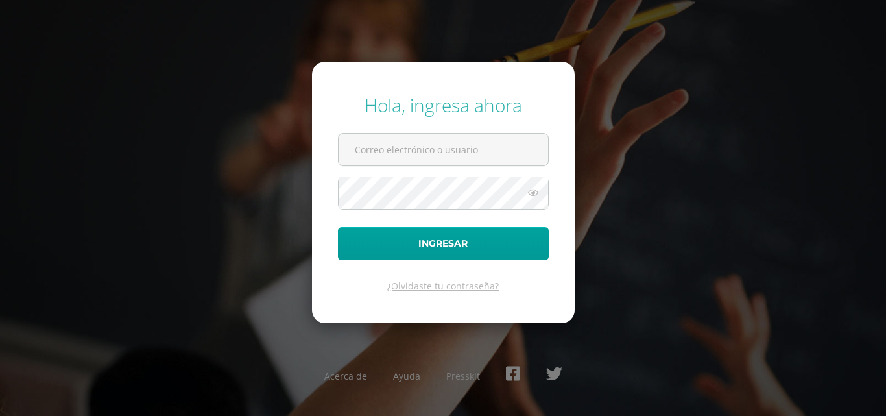
click at [479, 134] on input "text" at bounding box center [444, 150] width 210 height 32
type input "[PERSON_NAME][EMAIL_ADDRESS][DOMAIN_NAME]"
click at [338, 227] on button "Ingresar" at bounding box center [443, 243] width 211 height 33
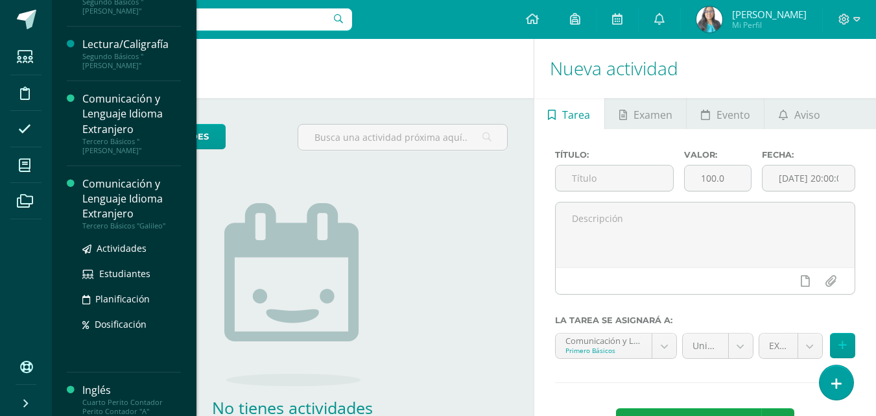
scroll to position [335, 0]
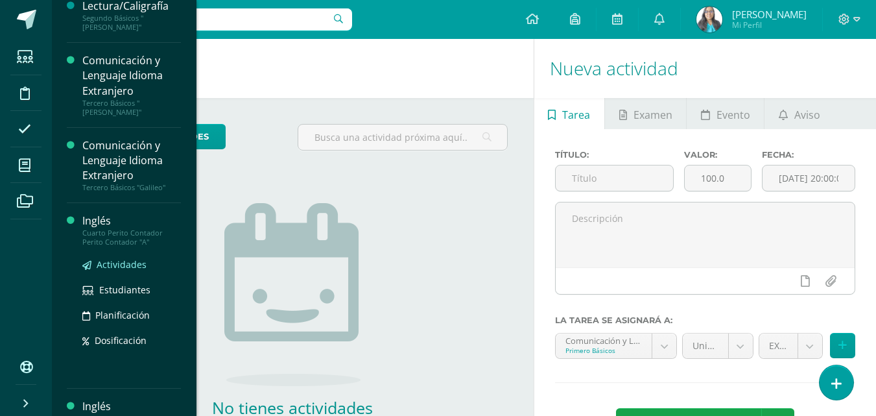
click at [121, 257] on link "Actividades" at bounding box center [131, 264] width 99 height 15
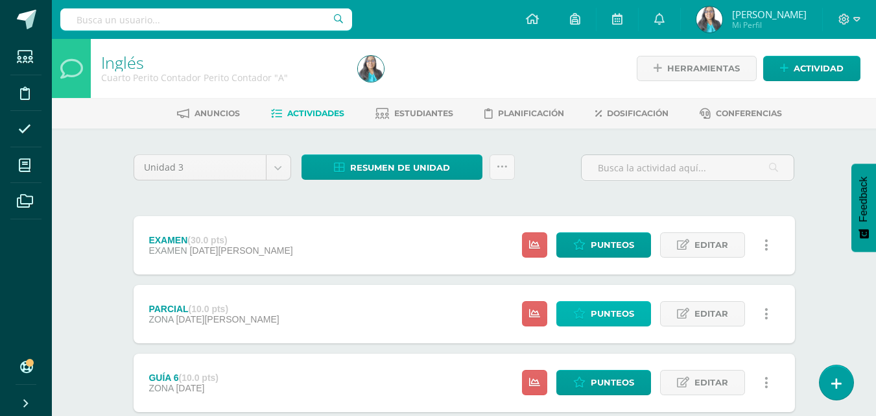
click at [639, 311] on link "Punteos" at bounding box center [604, 313] width 95 height 25
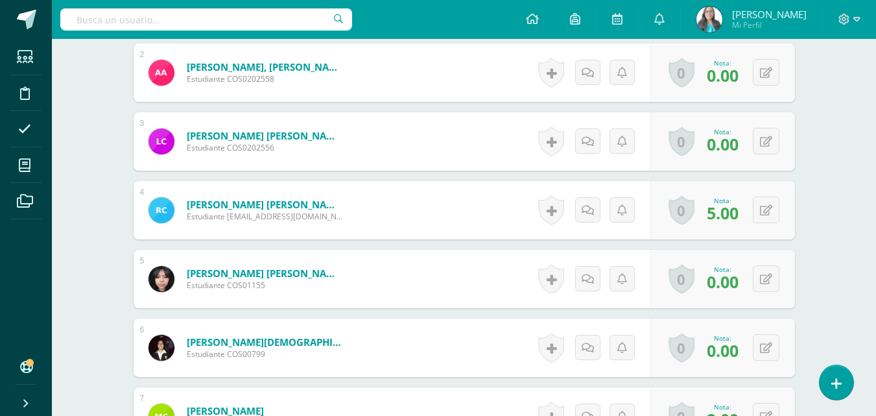
scroll to position [585, 0]
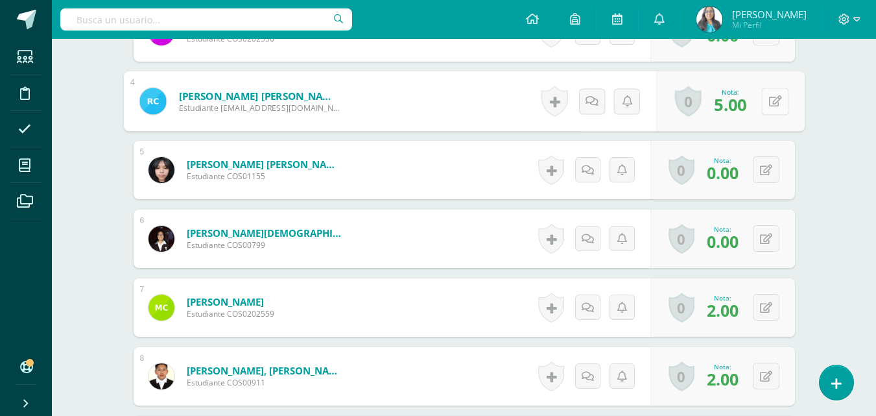
click at [773, 104] on button at bounding box center [774, 101] width 27 height 27
type input "4"
type input "10"
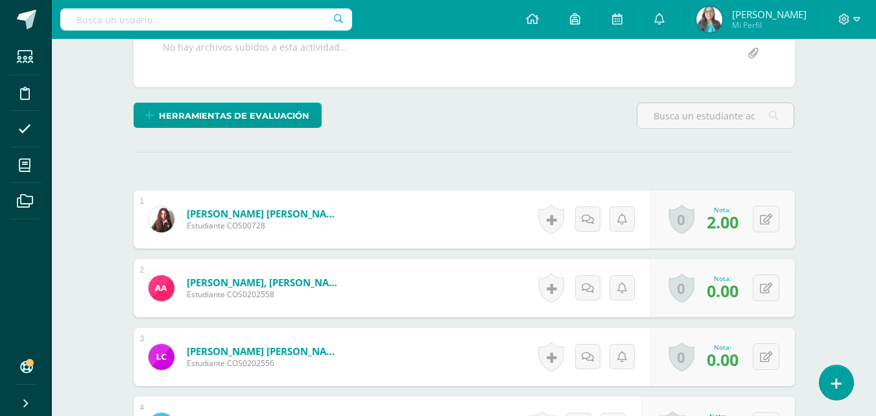
scroll to position [0, 0]
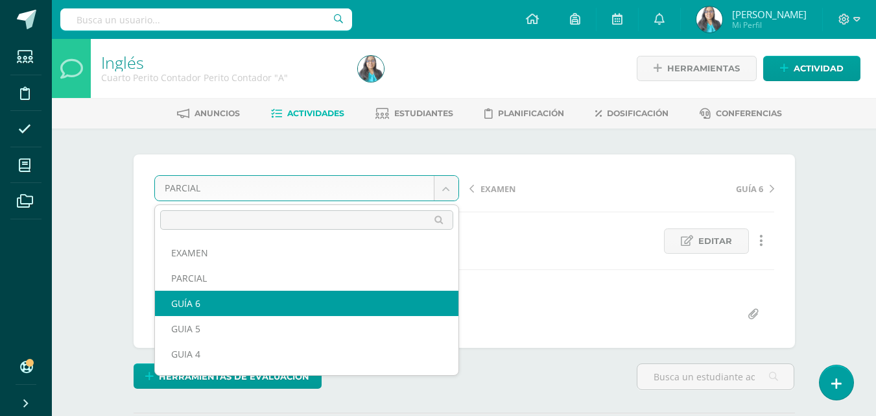
select select "/dashboard/teacher/grade-activity/121689/"
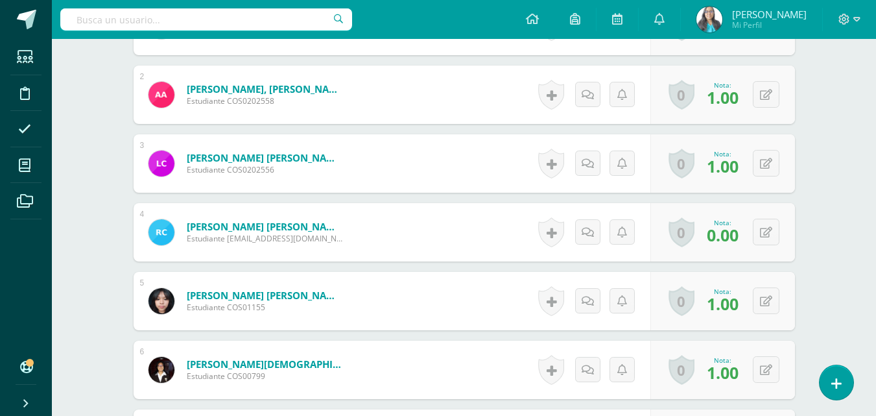
scroll to position [195, 0]
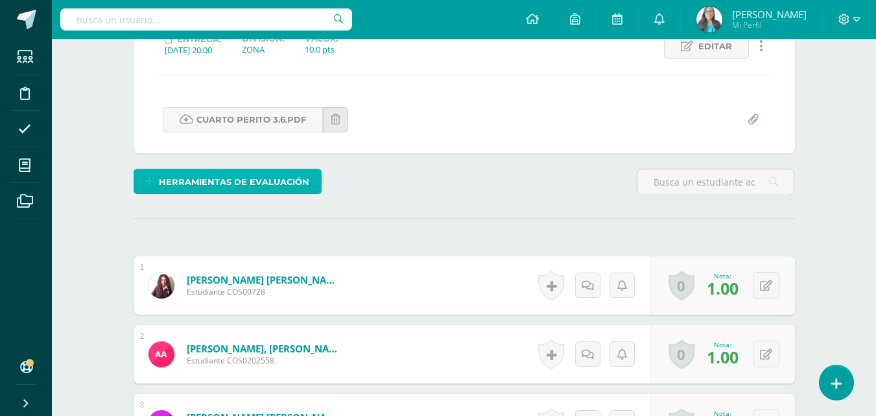
click at [307, 182] on span "Herramientas de evaluación" at bounding box center [234, 182] width 150 height 24
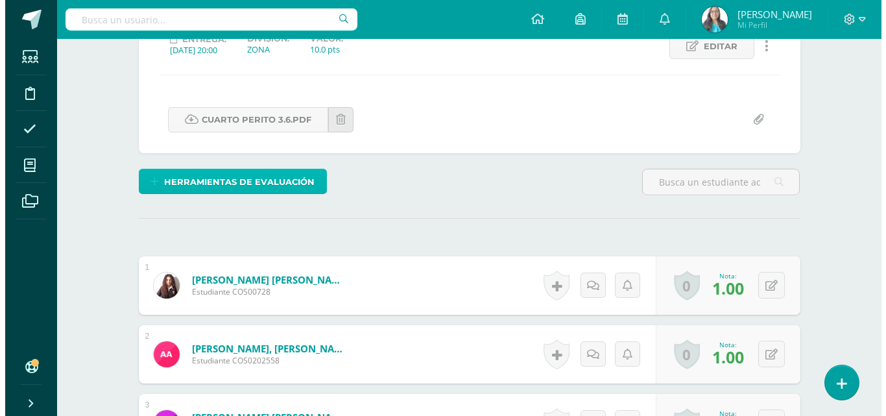
scroll to position [195, 0]
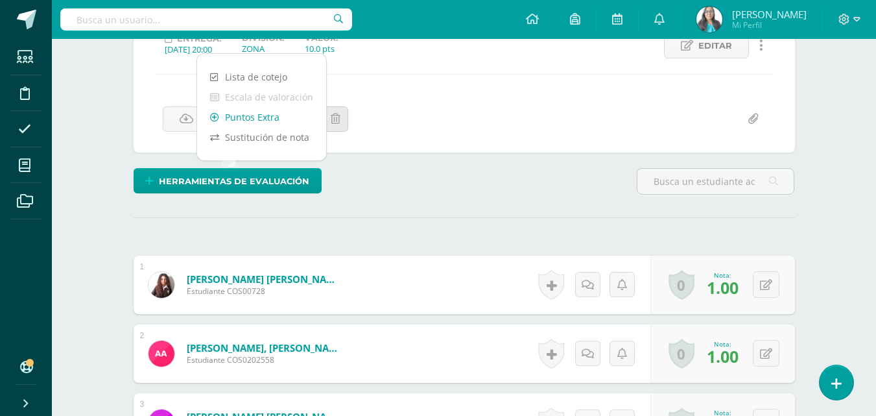
click at [256, 108] on link "Puntos Extra" at bounding box center [261, 117] width 129 height 20
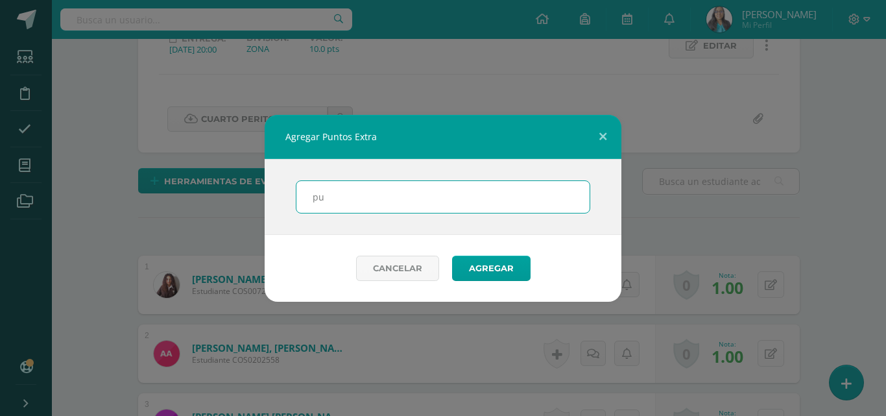
type input "p"
type input "PUNTOS EXTRAS"
click at [452, 256] on button "Agregar" at bounding box center [491, 268] width 78 height 25
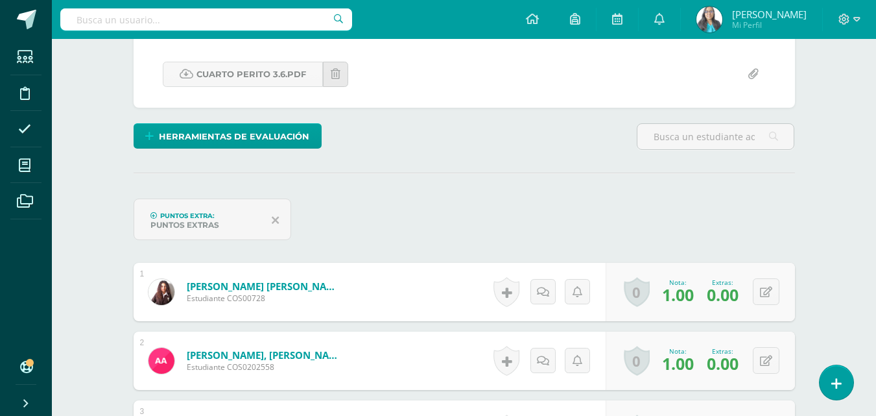
scroll to position [326, 0]
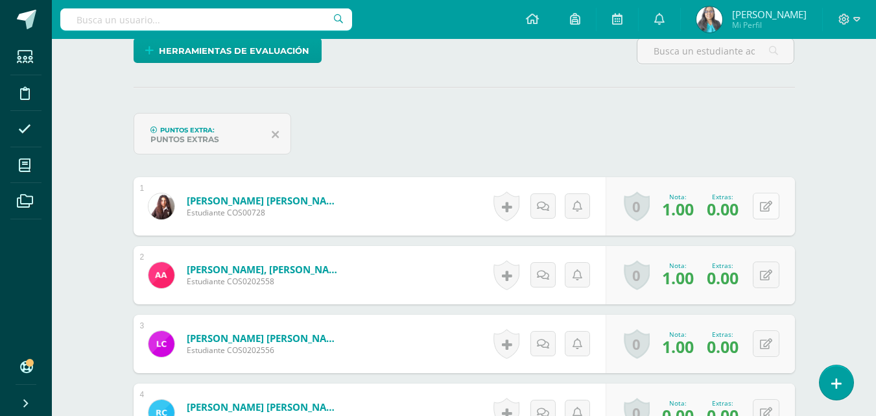
click at [770, 208] on icon at bounding box center [766, 206] width 12 height 11
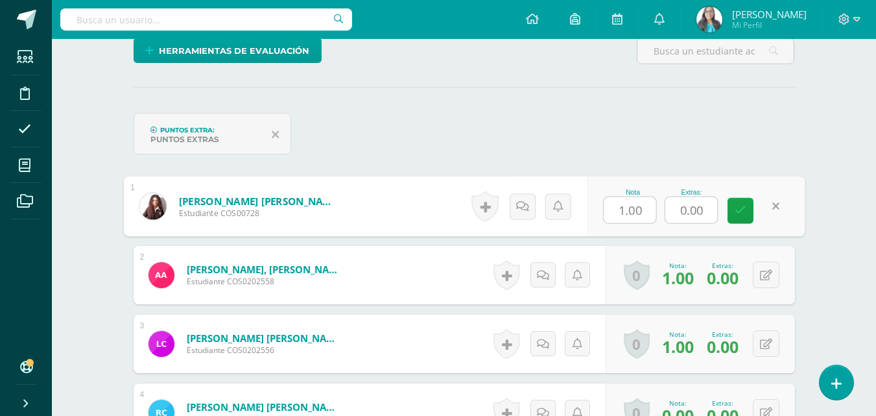
drag, startPoint x: 688, startPoint y: 208, endPoint x: 642, endPoint y: 210, distance: 46.1
click at [645, 210] on div "Nota 1.00 Extras: 0.00" at bounding box center [696, 206] width 218 height 60
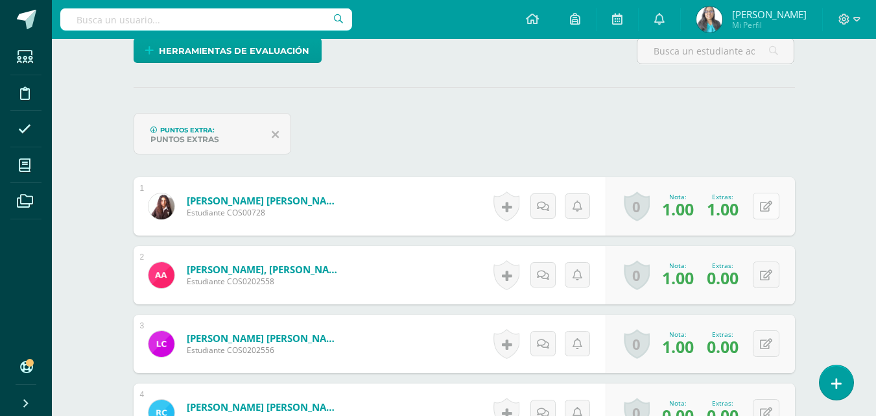
click at [772, 211] on button at bounding box center [766, 206] width 27 height 27
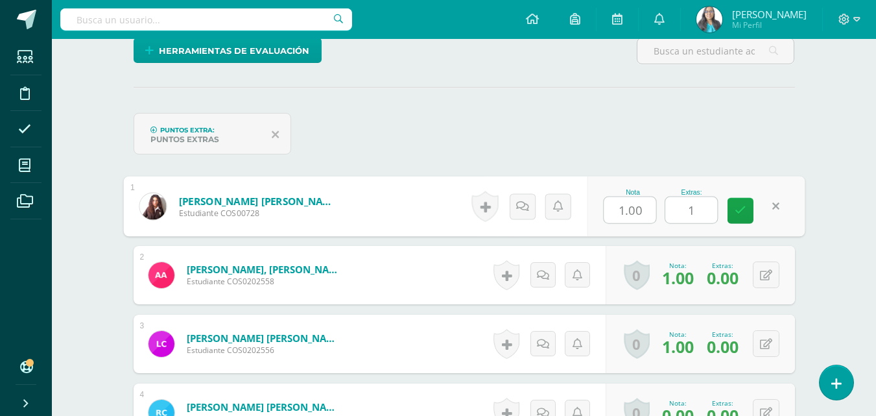
click at [700, 211] on input "1" at bounding box center [691, 210] width 52 height 26
type input "13"
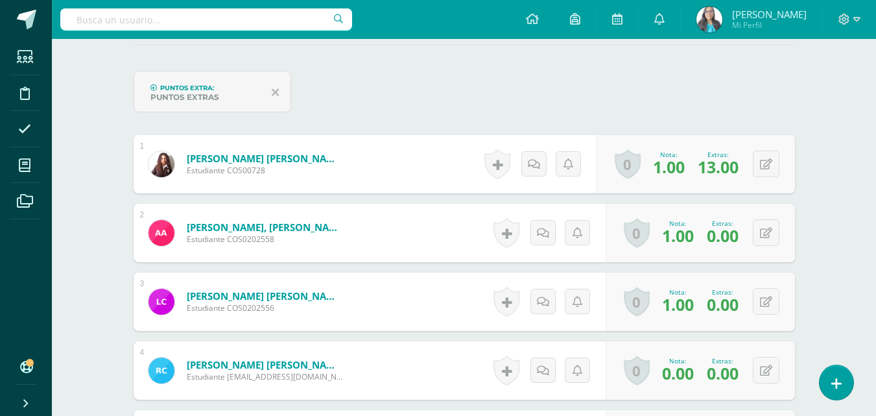
scroll to position [390, 0]
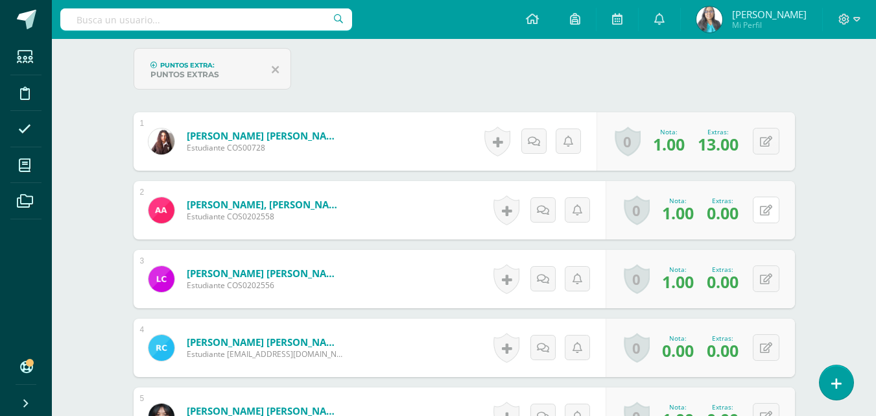
drag, startPoint x: 769, startPoint y: 210, endPoint x: 754, endPoint y: 216, distance: 16.3
click at [769, 210] on icon at bounding box center [766, 210] width 12 height 11
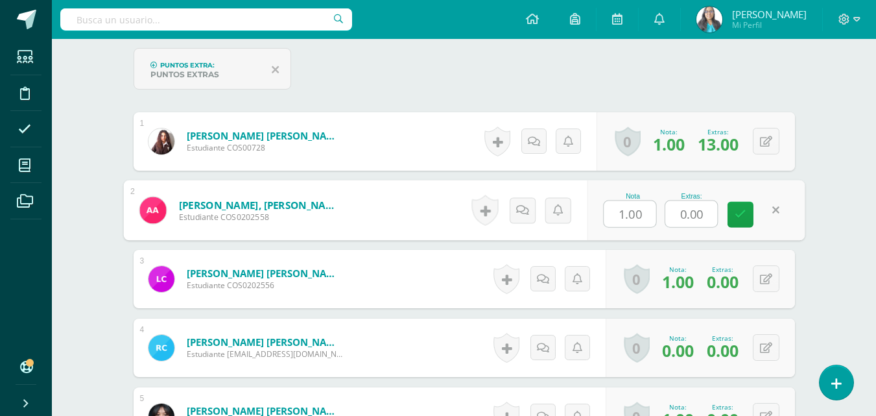
drag, startPoint x: 709, startPoint y: 215, endPoint x: 649, endPoint y: 213, distance: 60.4
click at [656, 214] on div "Nota 1.00 Extras: 0.00" at bounding box center [696, 210] width 218 height 60
type input "13"
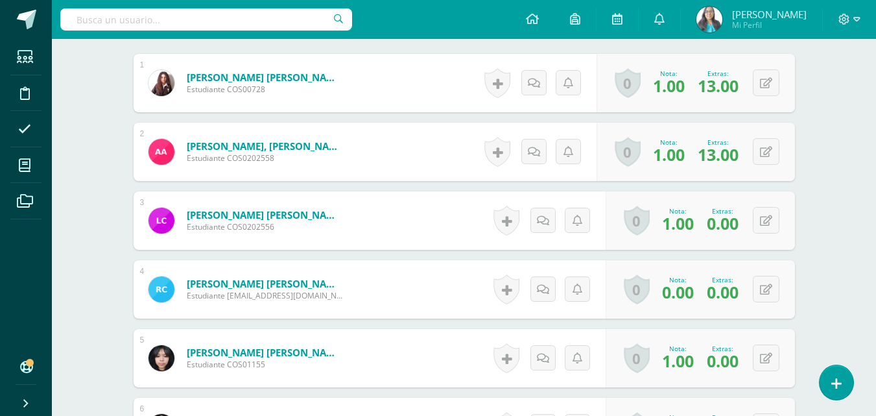
scroll to position [520, 0]
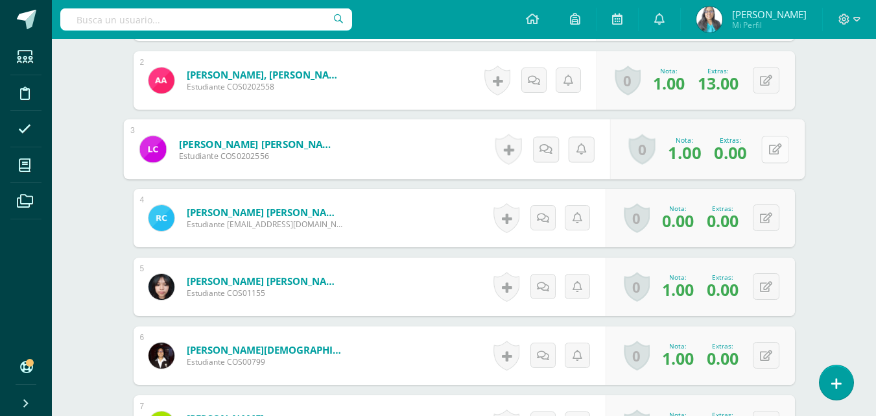
click at [761, 158] on button at bounding box center [774, 149] width 27 height 27
drag, startPoint x: 715, startPoint y: 156, endPoint x: 651, endPoint y: 159, distance: 63.6
click at [655, 159] on div "Nota 1.00 Extras: 0.00" at bounding box center [696, 149] width 218 height 60
type input "13"
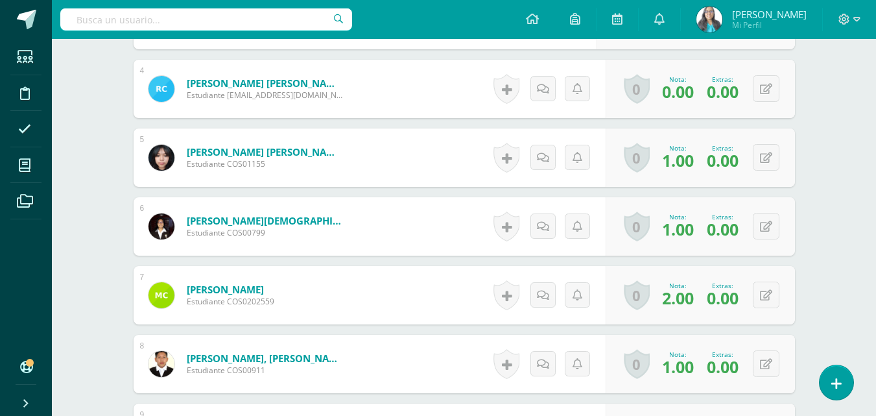
scroll to position [650, 0]
click at [764, 95] on button at bounding box center [766, 88] width 27 height 27
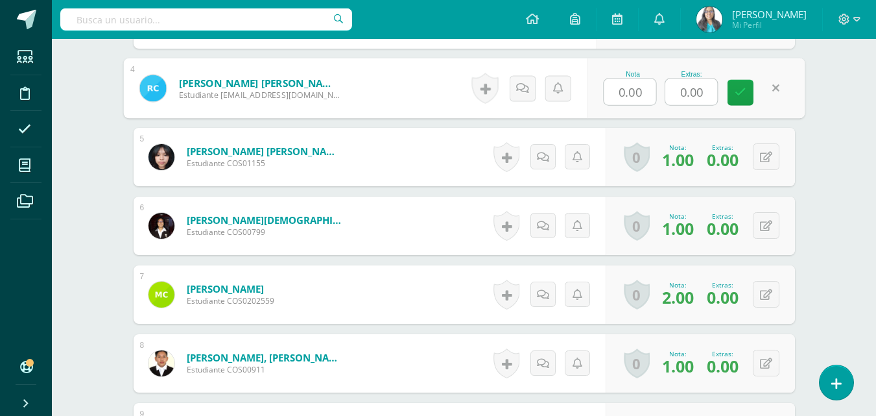
drag, startPoint x: 706, startPoint y: 93, endPoint x: 677, endPoint y: 104, distance: 31.0
click at [677, 104] on input "0.00" at bounding box center [691, 92] width 52 height 26
type input "13"
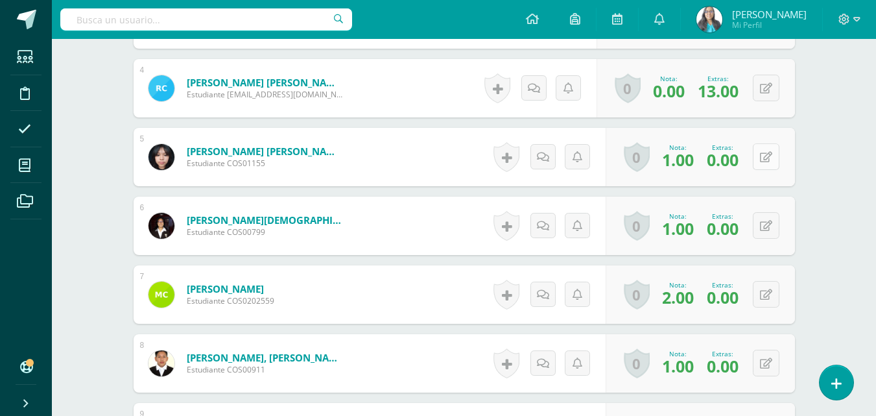
click at [768, 156] on icon at bounding box center [766, 157] width 12 height 11
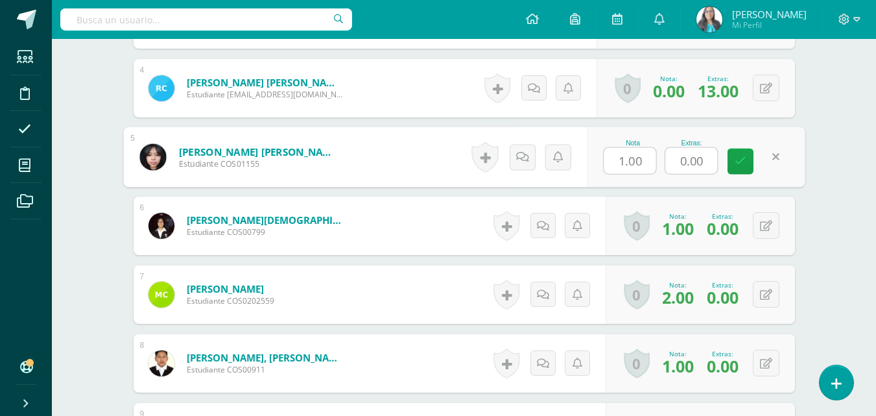
drag, startPoint x: 702, startPoint y: 163, endPoint x: 640, endPoint y: 161, distance: 62.3
click at [640, 161] on div "Nota 1.00 Extras: 0.00" at bounding box center [696, 157] width 218 height 60
type input "13"
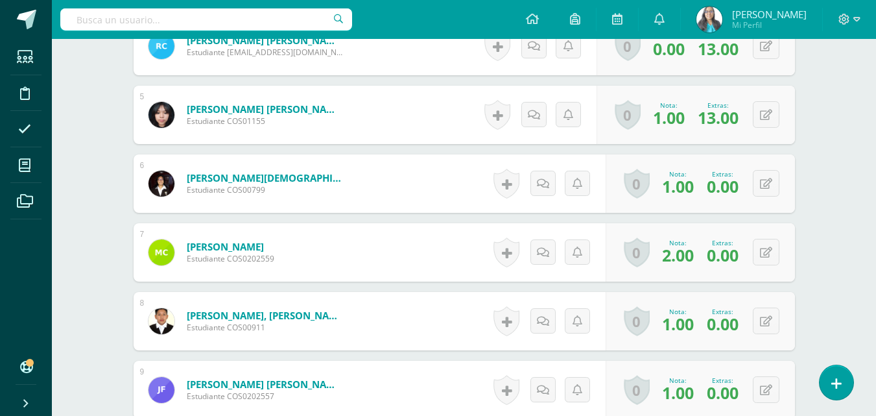
scroll to position [715, 0]
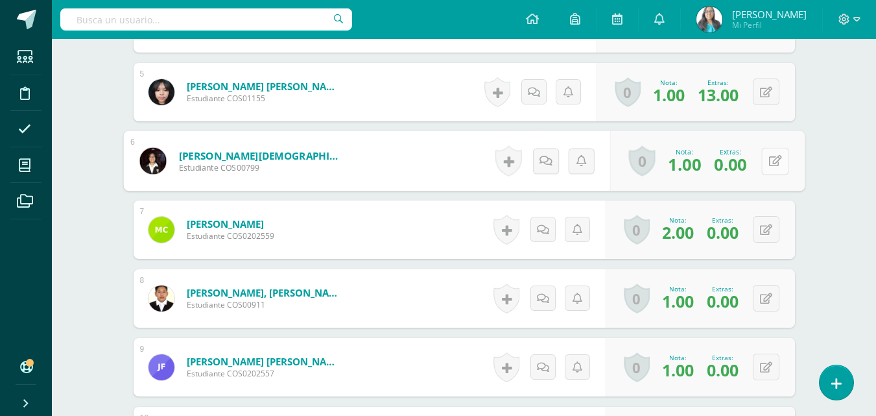
click at [773, 165] on button at bounding box center [774, 160] width 27 height 27
drag, startPoint x: 701, startPoint y: 164, endPoint x: 660, endPoint y: 167, distance: 40.9
click at [660, 167] on div "Nota 1.00 Extras: 0.00" at bounding box center [696, 161] width 218 height 60
type input "13"
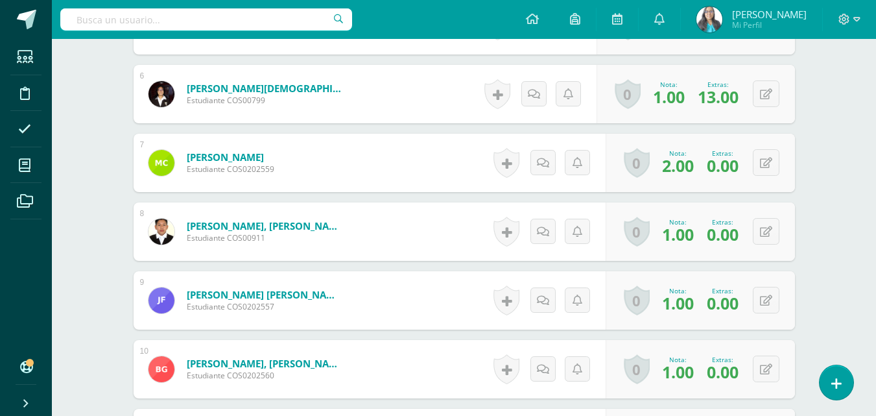
scroll to position [845, 0]
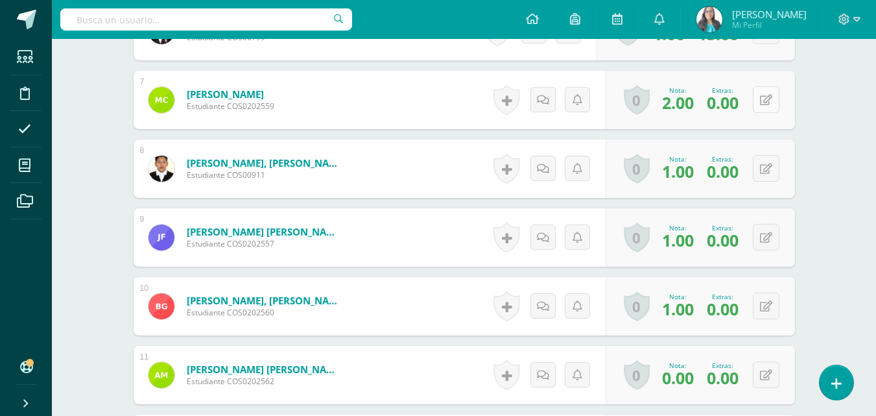
click at [760, 98] on div "0 Logros Logros obtenidos Aún no hay logros agregados Nota: 2.00 Extras: 0.00" at bounding box center [700, 100] width 189 height 58
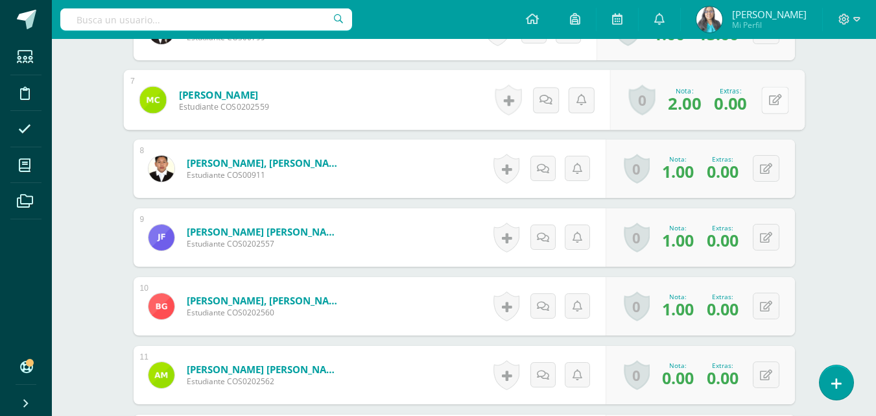
click at [780, 100] on icon at bounding box center [775, 99] width 13 height 11
drag, startPoint x: 697, startPoint y: 110, endPoint x: 677, endPoint y: 116, distance: 20.3
click at [677, 116] on input "0.00" at bounding box center [691, 104] width 52 height 26
type input "13"
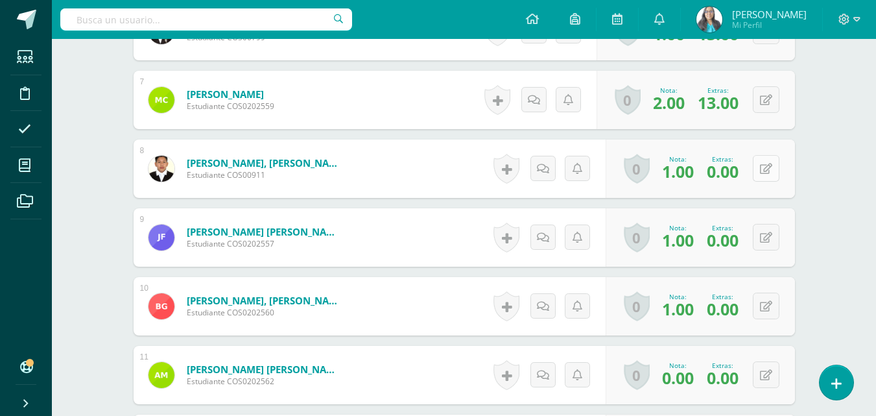
click at [773, 168] on button at bounding box center [766, 168] width 27 height 27
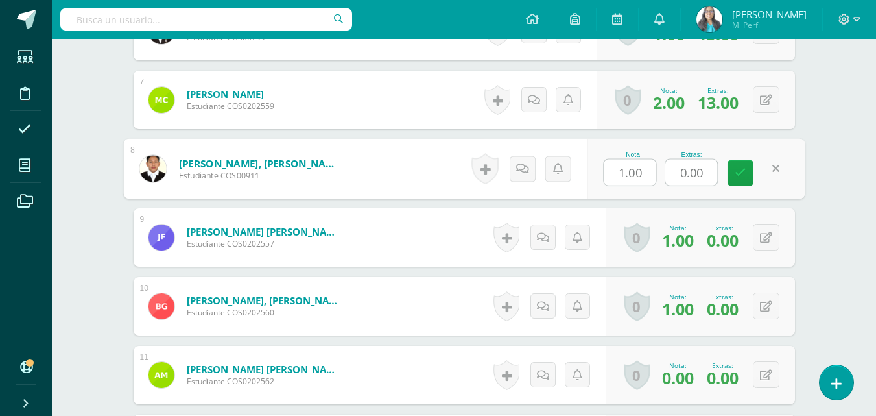
drag, startPoint x: 689, startPoint y: 171, endPoint x: 669, endPoint y: 171, distance: 20.8
click at [669, 171] on input "0.00" at bounding box center [691, 173] width 52 height 26
type input "8"
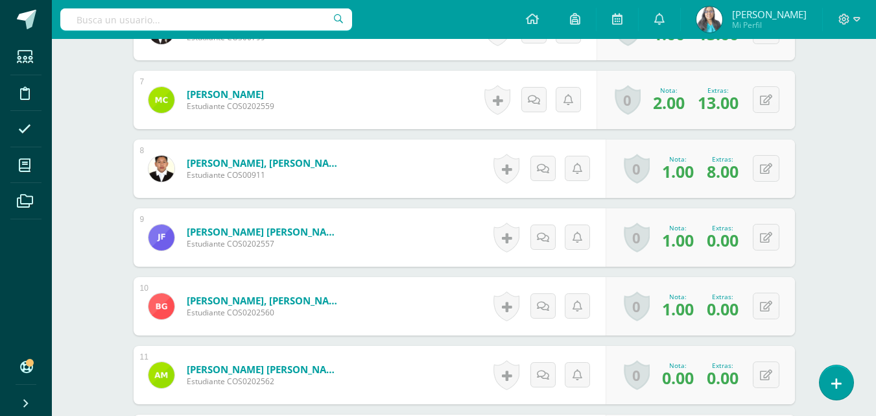
scroll to position [909, 0]
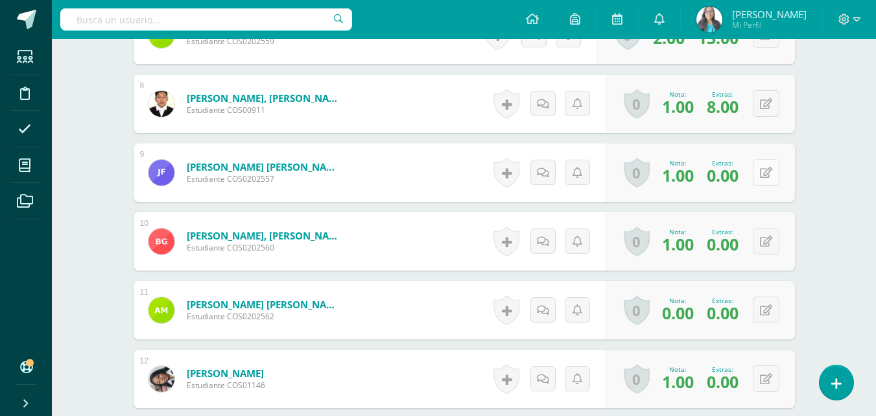
click at [773, 174] on button at bounding box center [766, 172] width 27 height 27
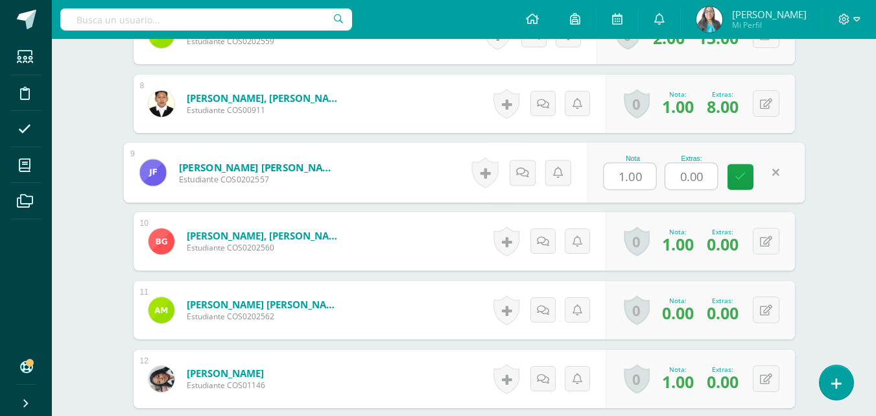
drag, startPoint x: 703, startPoint y: 175, endPoint x: 679, endPoint y: 182, distance: 25.0
click at [679, 182] on input "0.00" at bounding box center [691, 176] width 52 height 26
type input "8"
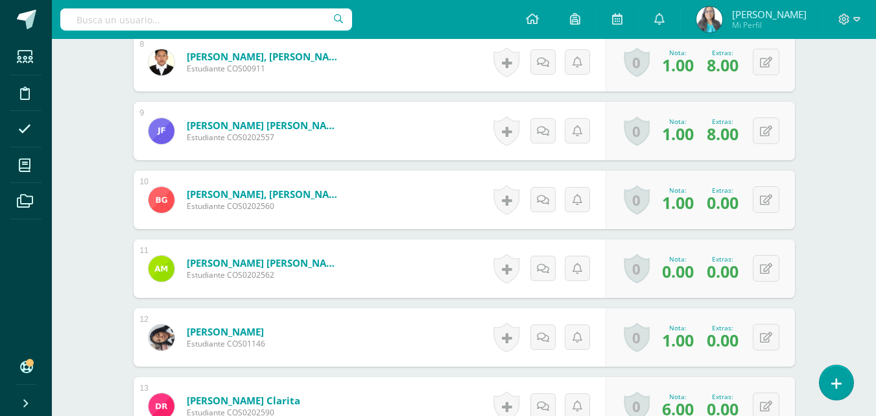
scroll to position [974, 0]
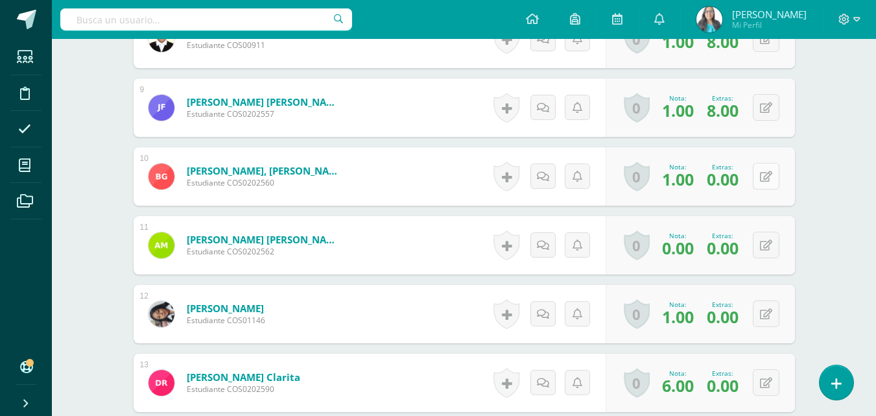
click at [769, 180] on icon at bounding box center [766, 176] width 12 height 11
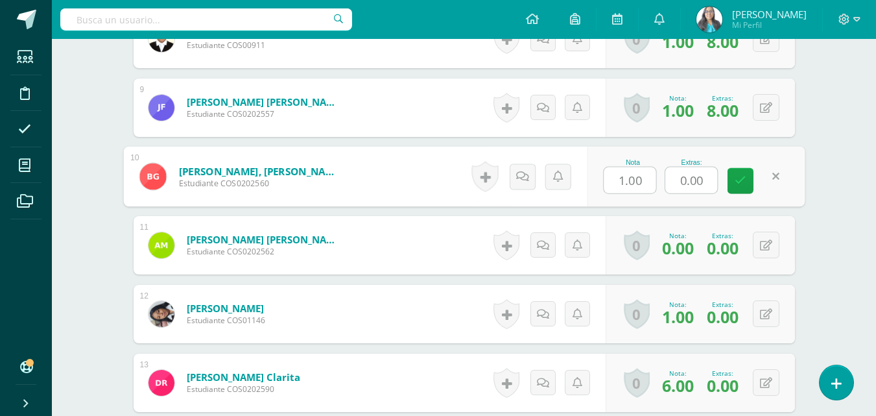
drag, startPoint x: 697, startPoint y: 184, endPoint x: 678, endPoint y: 184, distance: 18.8
click at [678, 184] on input "0.00" at bounding box center [691, 180] width 52 height 26
type input "13"
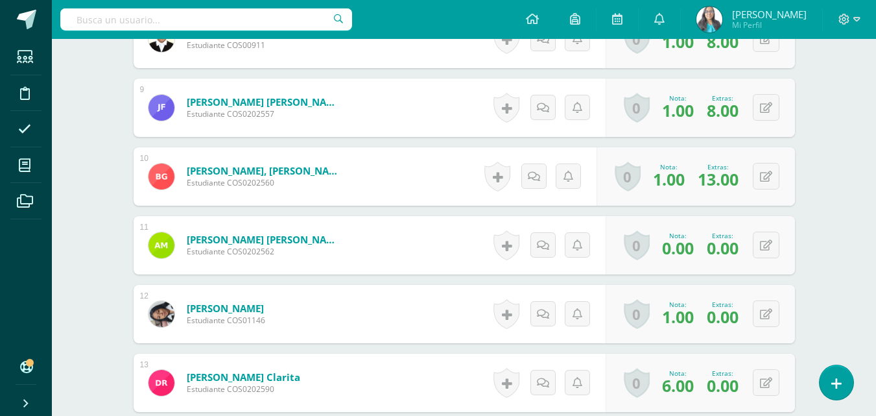
scroll to position [1039, 0]
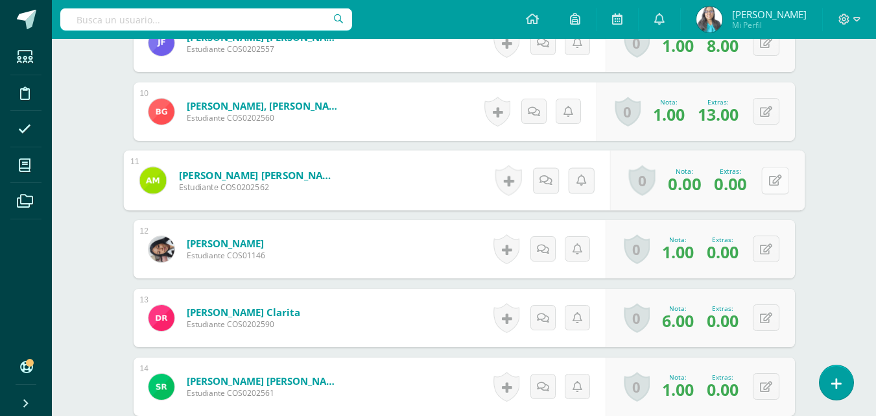
click at [763, 182] on button at bounding box center [774, 180] width 27 height 27
drag, startPoint x: 695, startPoint y: 185, endPoint x: 675, endPoint y: 189, distance: 20.0
click at [675, 189] on input "0.00" at bounding box center [691, 184] width 52 height 26
type input "13"
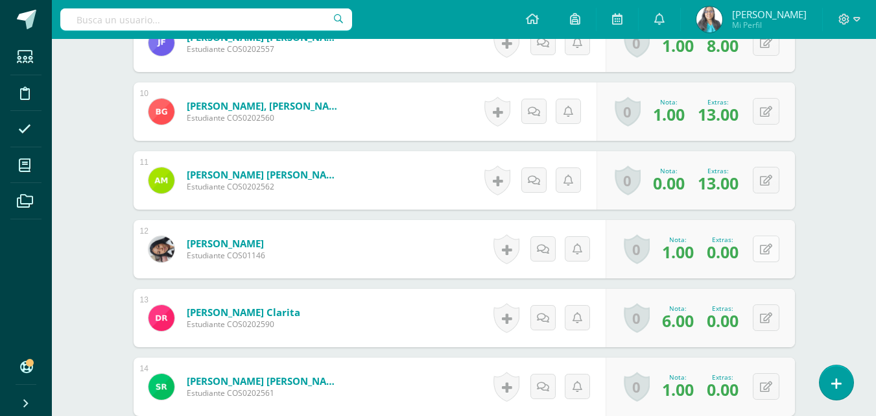
click at [773, 245] on button at bounding box center [766, 248] width 27 height 27
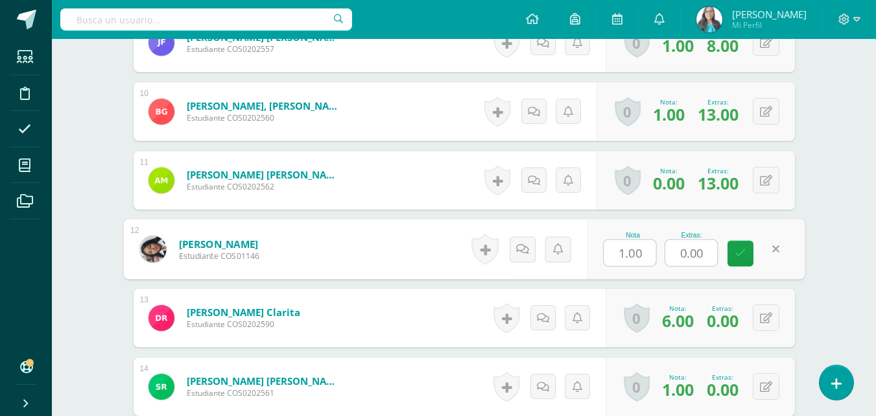
drag, startPoint x: 707, startPoint y: 250, endPoint x: 673, endPoint y: 258, distance: 34.6
click at [673, 258] on input "0.00" at bounding box center [691, 253] width 52 height 26
type input "13"
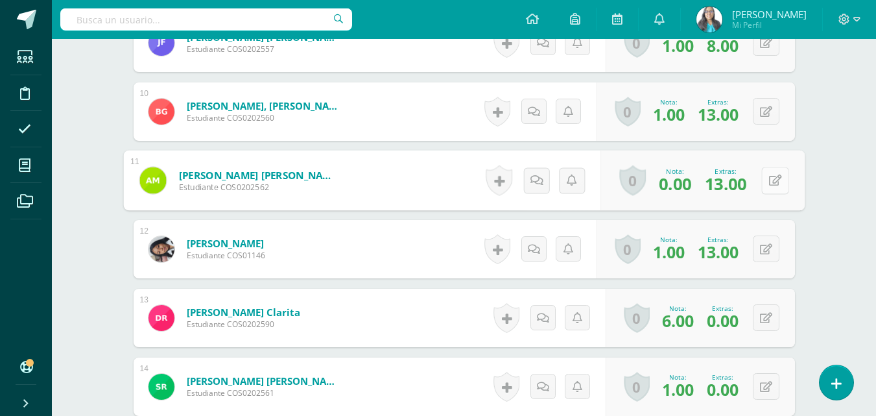
click at [778, 180] on button at bounding box center [774, 180] width 27 height 27
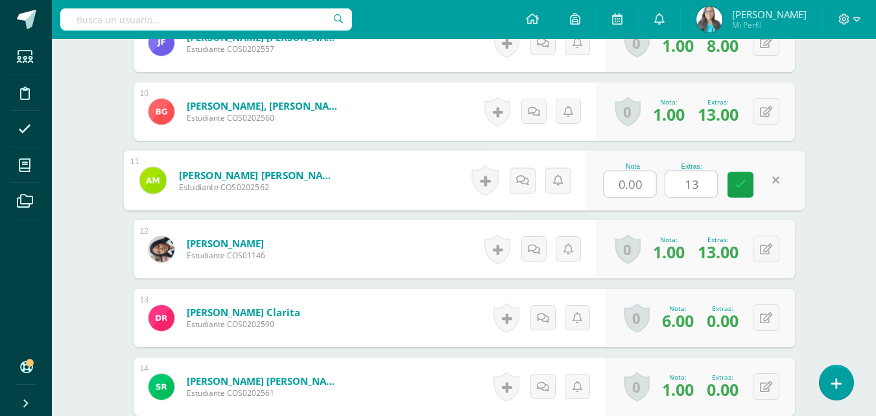
drag, startPoint x: 690, startPoint y: 182, endPoint x: 675, endPoint y: 187, distance: 16.4
click at [675, 187] on input "13" at bounding box center [691, 184] width 52 height 26
type input "8"
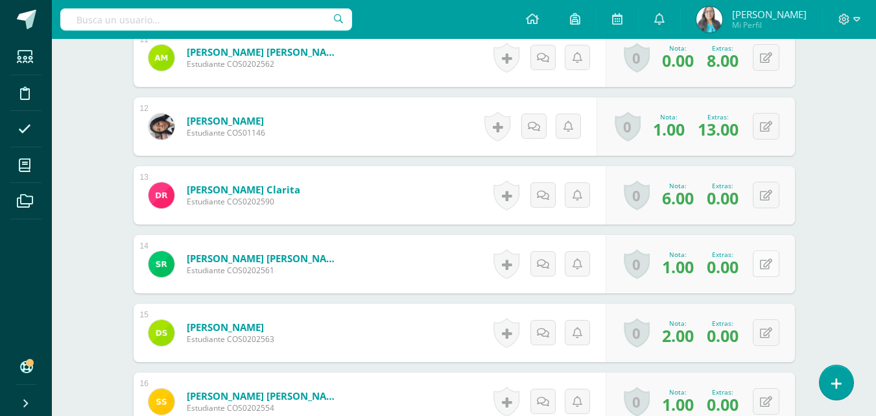
scroll to position [1169, 0]
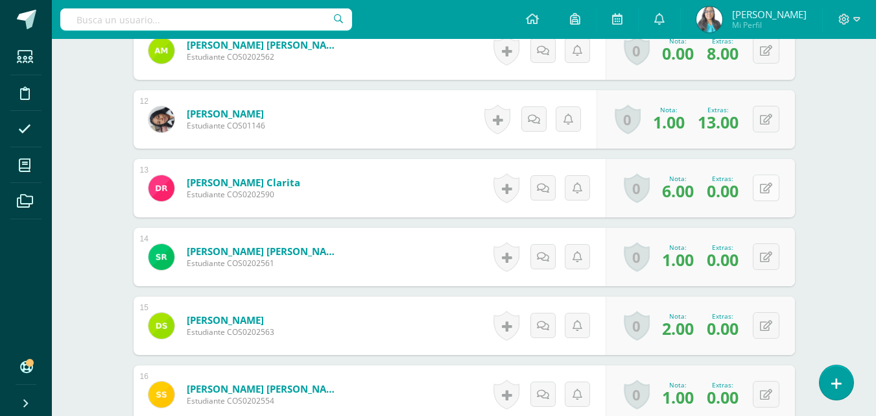
click at [765, 191] on button at bounding box center [766, 187] width 27 height 27
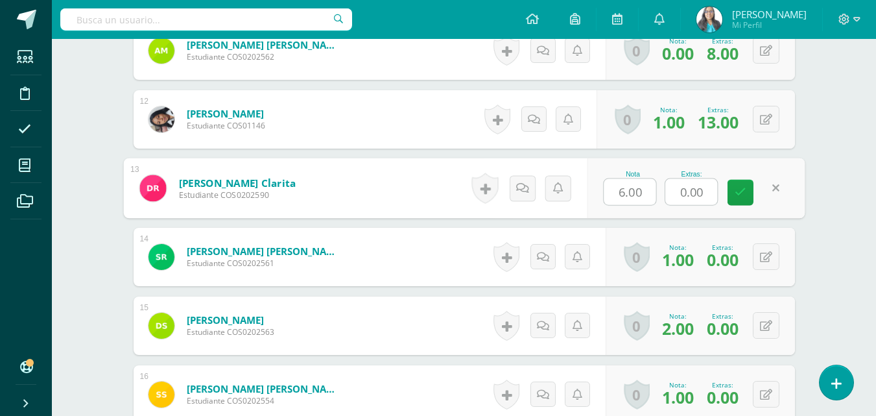
drag, startPoint x: 695, startPoint y: 196, endPoint x: 665, endPoint y: 195, distance: 29.9
click at [665, 195] on div "0.00" at bounding box center [691, 191] width 53 height 27
type input "13"
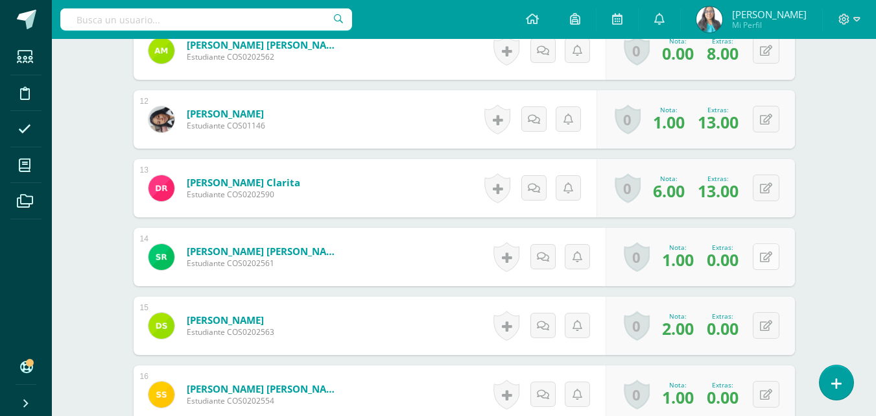
click at [776, 256] on button at bounding box center [766, 256] width 27 height 27
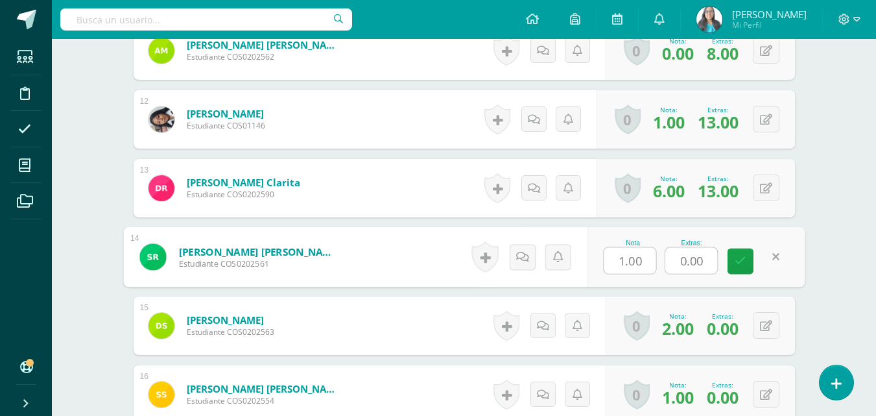
drag, startPoint x: 693, startPoint y: 255, endPoint x: 680, endPoint y: 257, distance: 13.1
click at [680, 257] on input "0.00" at bounding box center [691, 261] width 52 height 26
type input "13"
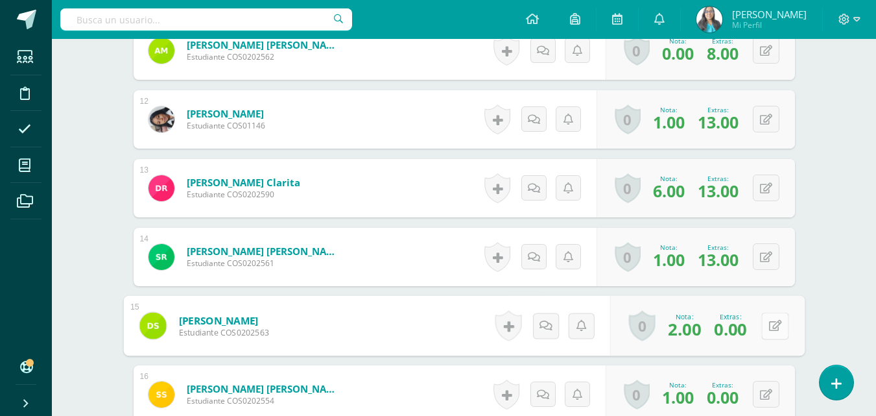
click at [773, 321] on button at bounding box center [774, 325] width 27 height 27
drag, startPoint x: 698, startPoint y: 328, endPoint x: 678, endPoint y: 332, distance: 20.5
click at [678, 332] on input "0.00" at bounding box center [691, 330] width 52 height 26
drag, startPoint x: 706, startPoint y: 330, endPoint x: 666, endPoint y: 335, distance: 40.0
click at [666, 335] on input "0.00" at bounding box center [691, 330] width 52 height 26
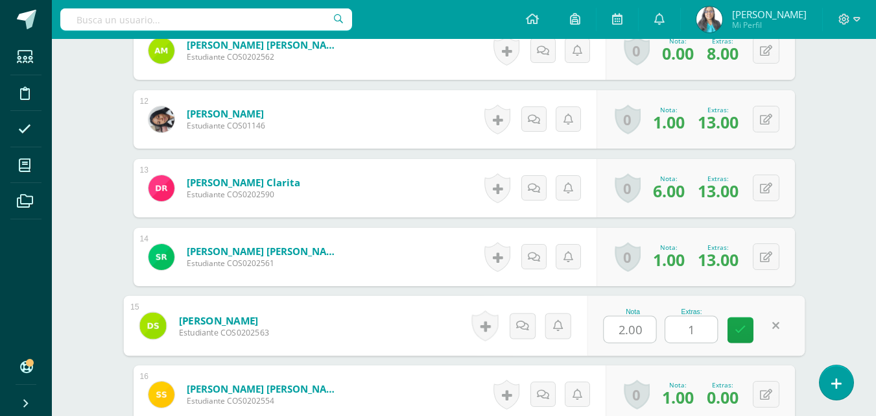
type input "13"
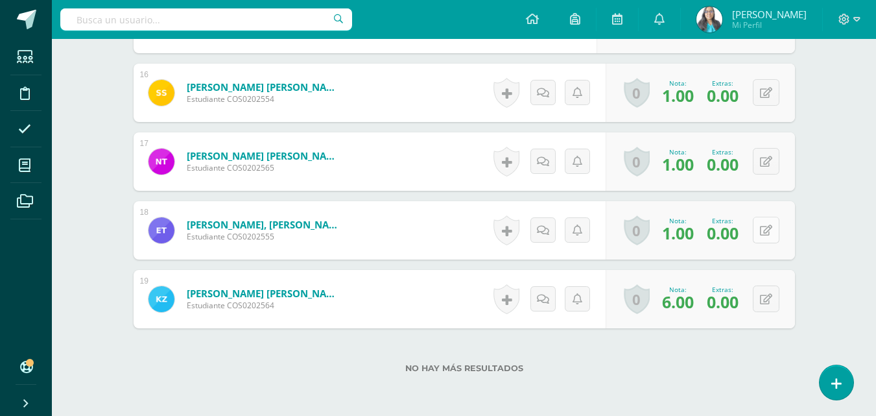
scroll to position [1493, 0]
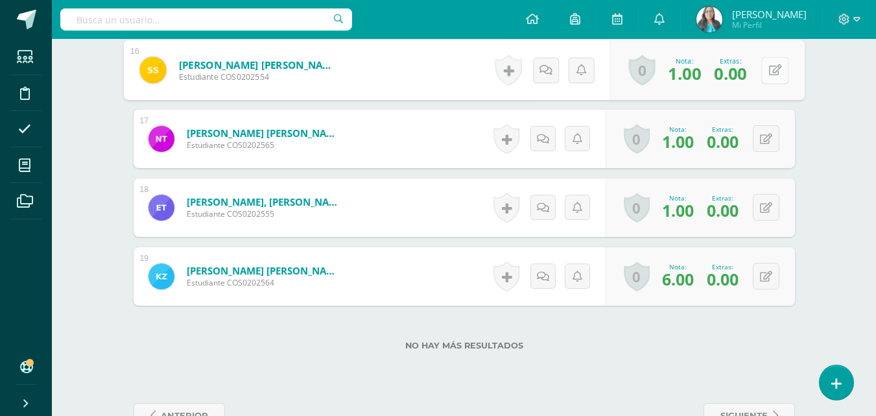
click at [773, 69] on button at bounding box center [774, 69] width 27 height 27
drag, startPoint x: 709, startPoint y: 67, endPoint x: 677, endPoint y: 78, distance: 34.3
click at [677, 78] on input "0.00" at bounding box center [691, 74] width 52 height 26
type input "13"
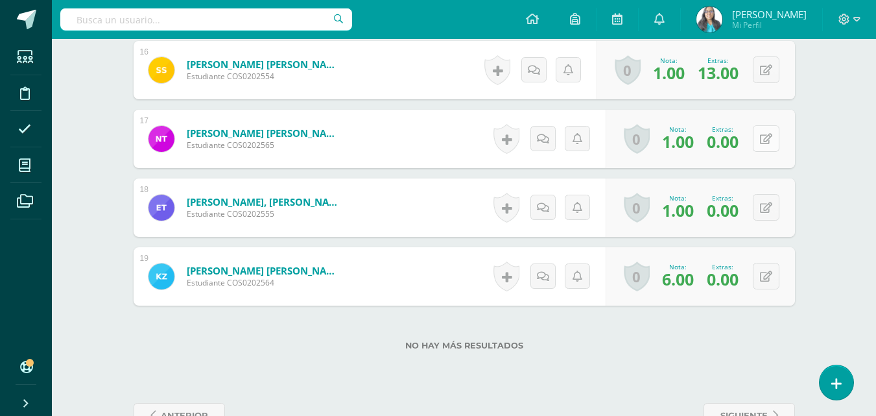
drag, startPoint x: 772, startPoint y: 141, endPoint x: 765, endPoint y: 138, distance: 7.6
click at [769, 140] on button at bounding box center [766, 138] width 27 height 27
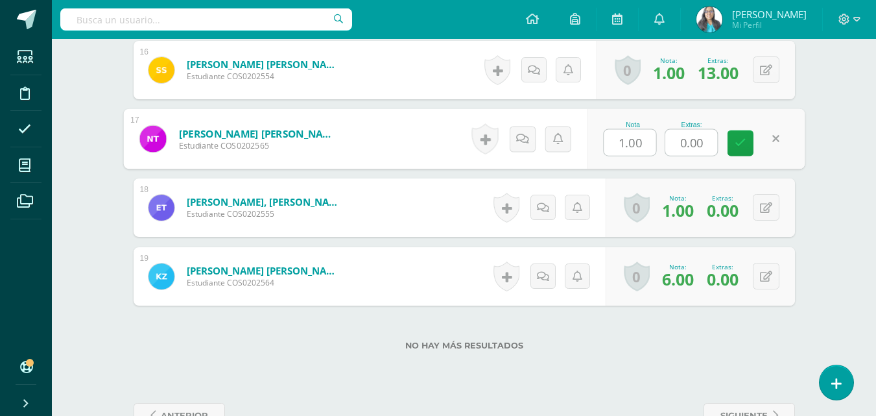
drag, startPoint x: 704, startPoint y: 147, endPoint x: 640, endPoint y: 141, distance: 64.4
click at [640, 141] on div "Nota 1.00 Extras: 0.00" at bounding box center [696, 139] width 218 height 60
type input "13"
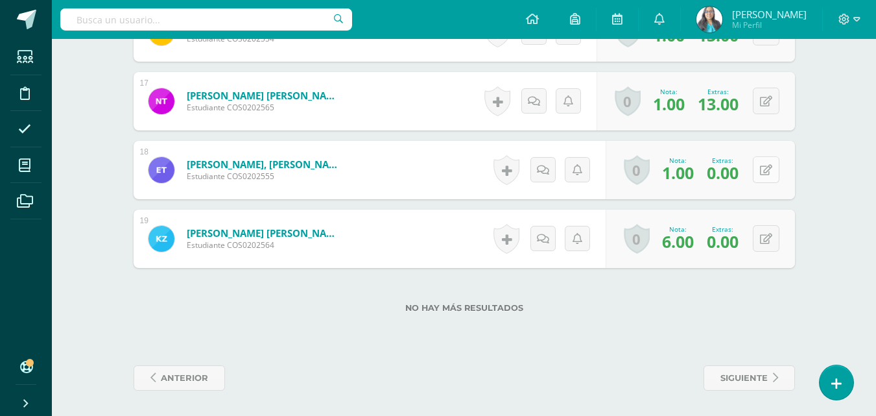
scroll to position [1531, 0]
click at [771, 167] on icon at bounding box center [766, 169] width 12 height 11
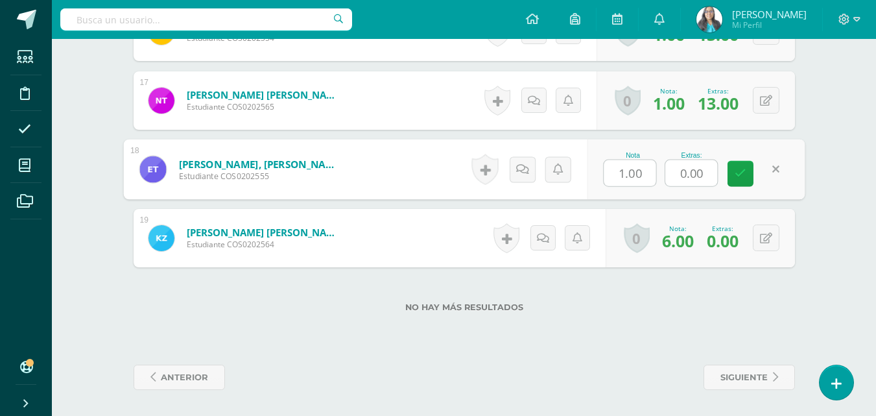
drag, startPoint x: 701, startPoint y: 174, endPoint x: 667, endPoint y: 169, distance: 33.4
click at [667, 169] on input "0.00" at bounding box center [691, 173] width 52 height 26
type input "13"
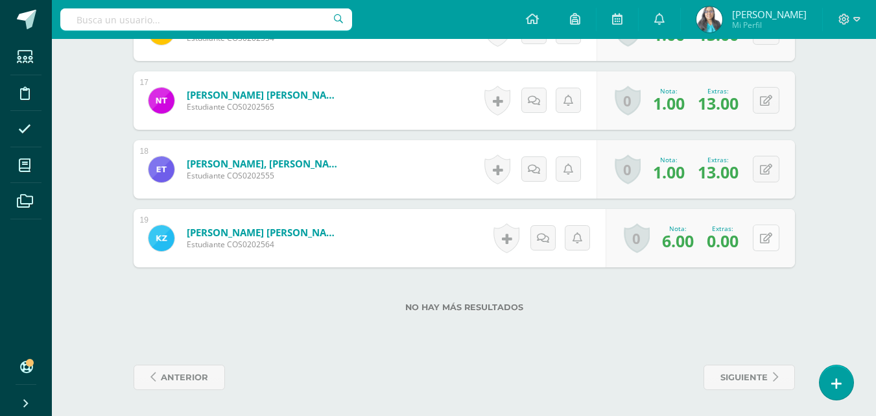
click at [768, 237] on icon at bounding box center [766, 238] width 12 height 11
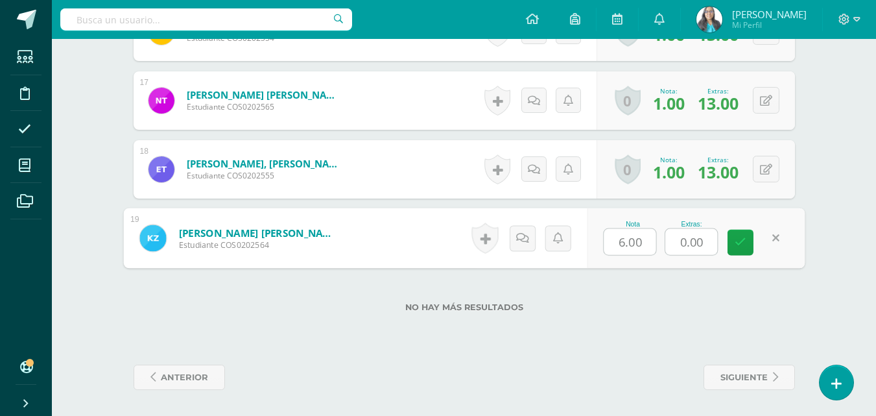
drag, startPoint x: 699, startPoint y: 245, endPoint x: 668, endPoint y: 240, distance: 31.5
click at [668, 240] on input "0.00" at bounding box center [691, 242] width 52 height 26
type input "13"
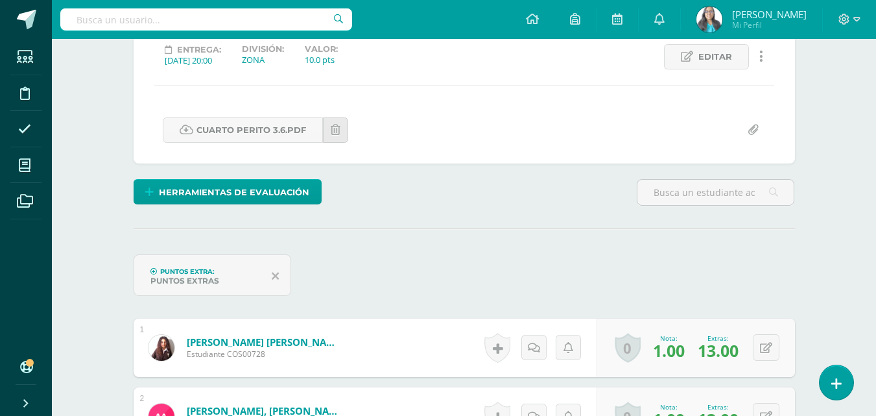
scroll to position [0, 0]
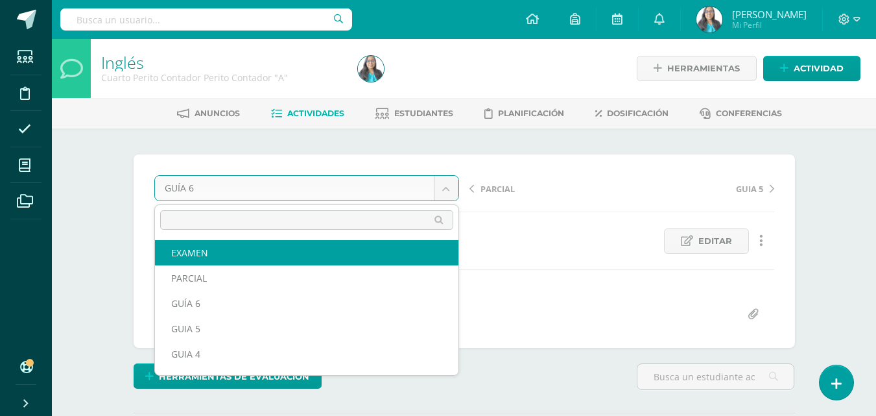
select select "/dashboard/teacher/grade-activity/122034/"
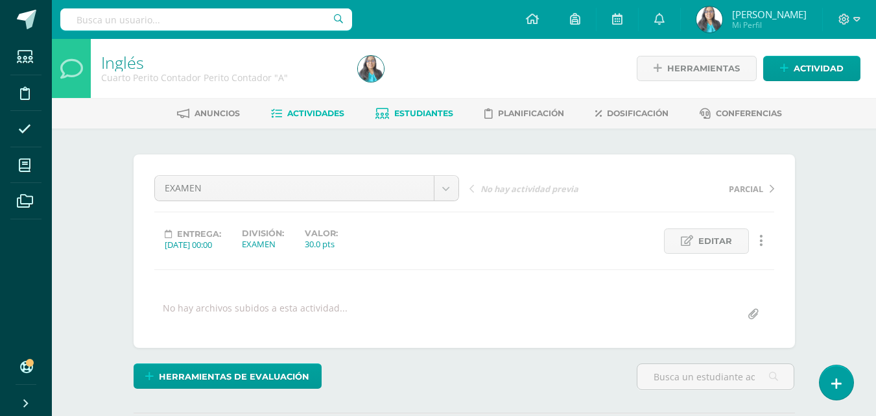
click at [400, 117] on span "Estudiantes" at bounding box center [423, 113] width 59 height 10
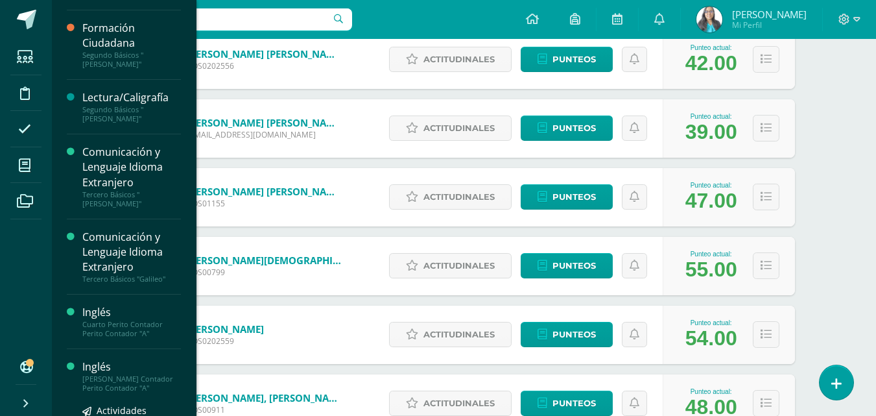
scroll to position [328, 0]
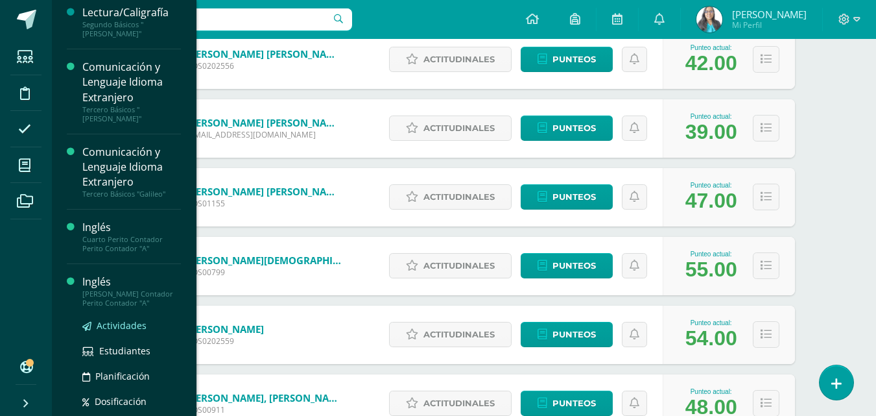
click at [117, 319] on span "Actividades" at bounding box center [122, 325] width 50 height 12
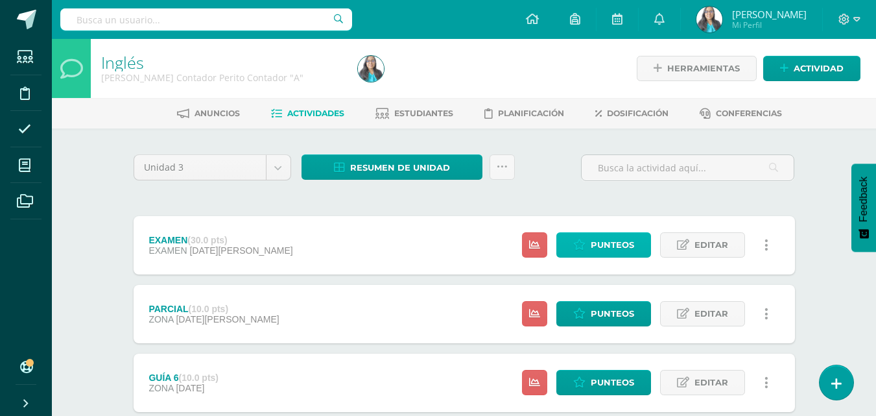
click at [618, 239] on span "Punteos" at bounding box center [612, 245] width 43 height 24
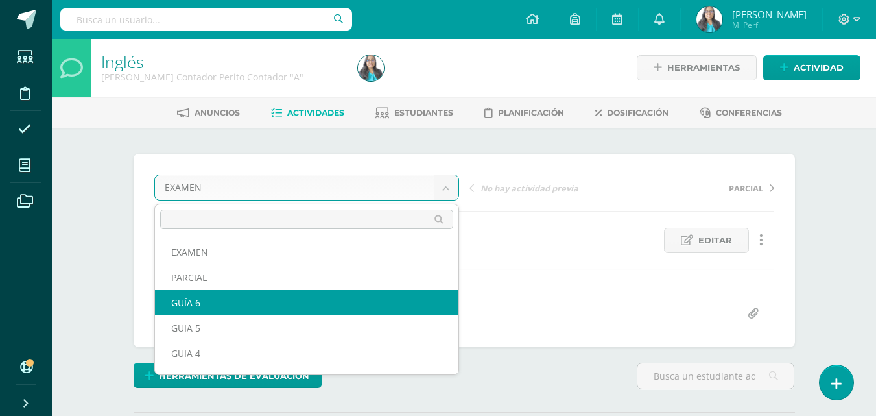
scroll to position [1, 0]
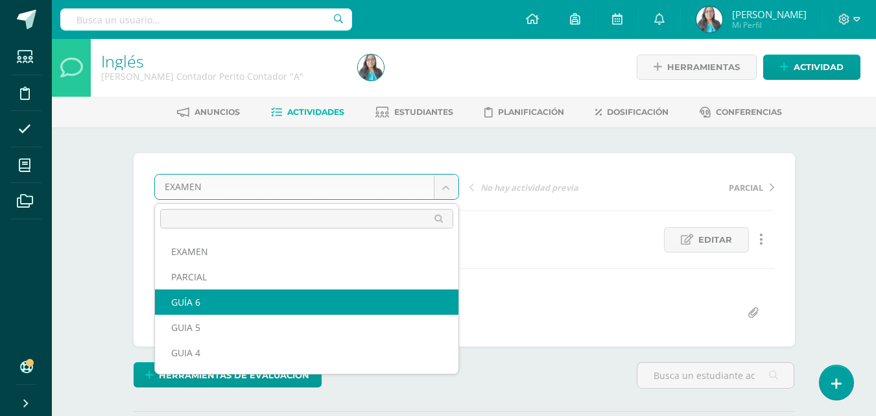
select select "/dashboard/teacher/grade-activity/121692/"
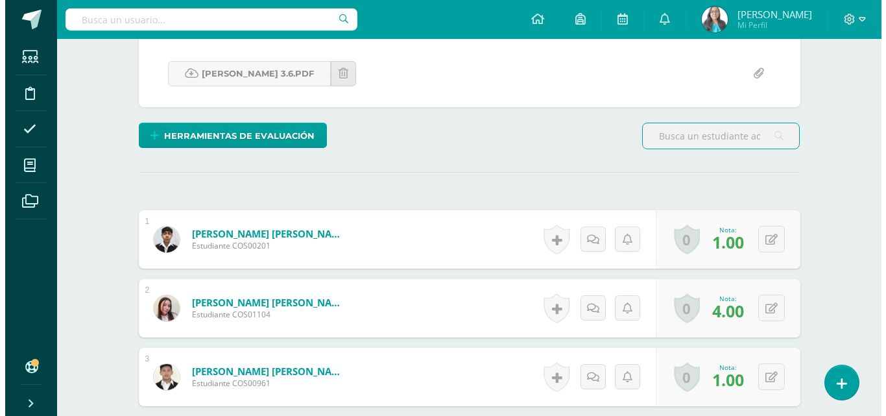
scroll to position [261, 0]
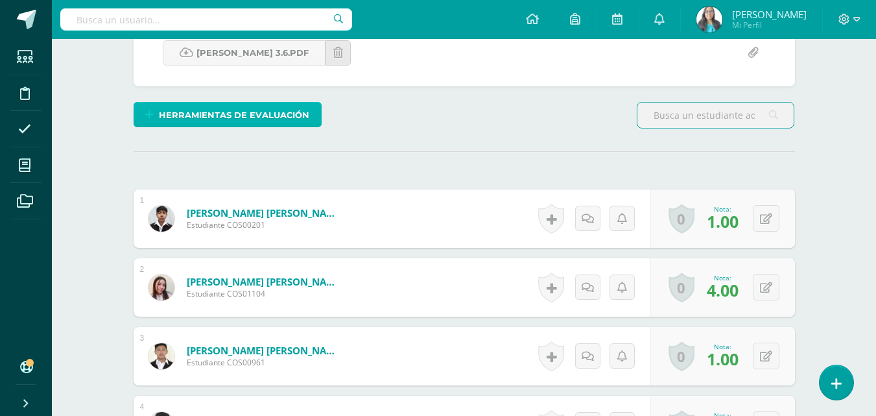
click at [266, 109] on span "Herramientas de evaluación" at bounding box center [234, 115] width 150 height 24
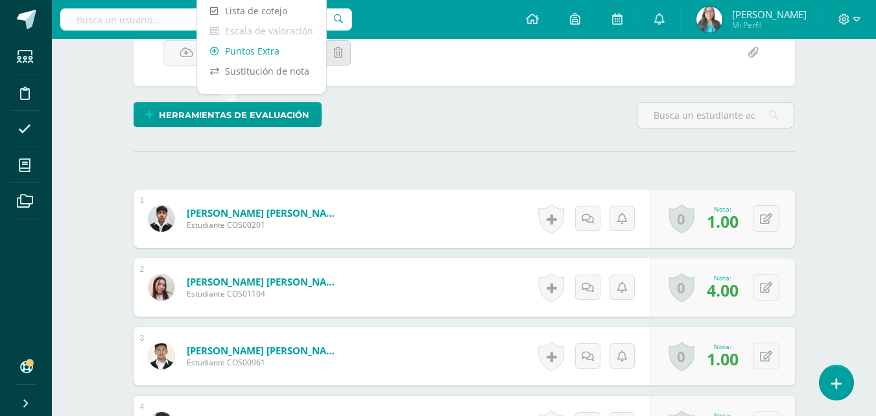
click at [262, 52] on link "Puntos Extra" at bounding box center [261, 51] width 129 height 20
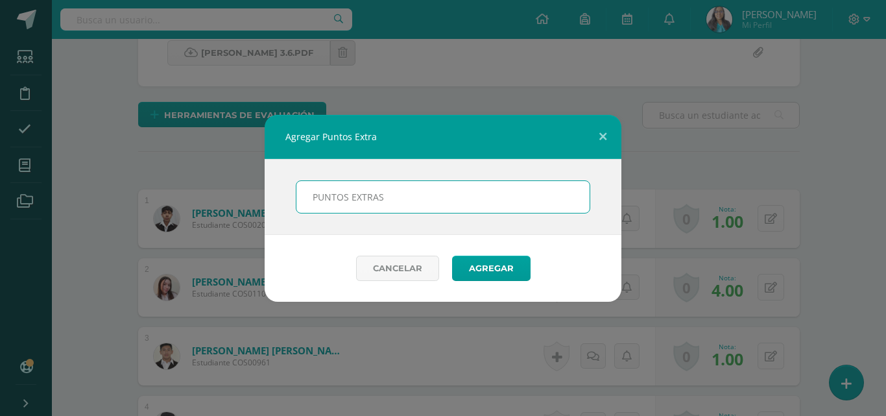
type input "PUNTOS EXTRAS"
click at [452, 256] on button "Agregar" at bounding box center [491, 268] width 78 height 25
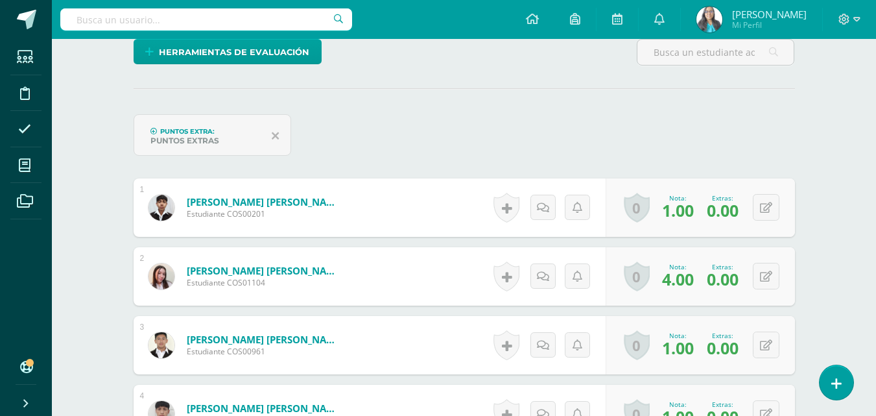
scroll to position [325, 0]
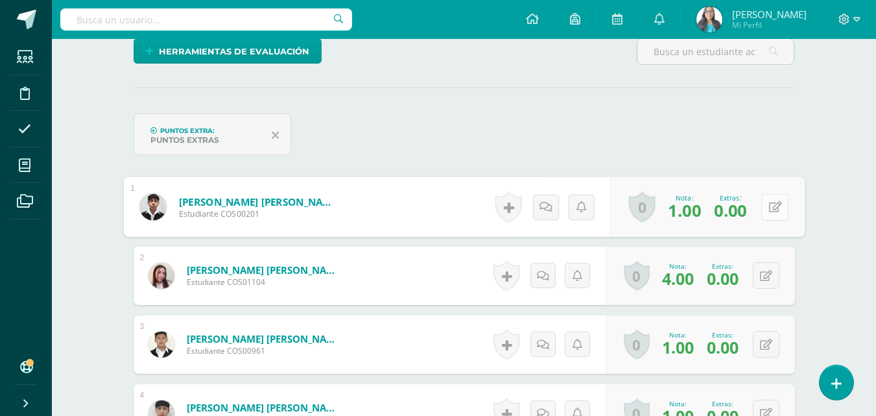
click at [763, 201] on button at bounding box center [774, 206] width 27 height 27
drag, startPoint x: 713, startPoint y: 212, endPoint x: 664, endPoint y: 208, distance: 49.5
click at [664, 208] on div "Nota 1.00 Extras: 0.00" at bounding box center [696, 207] width 218 height 60
type input "8"
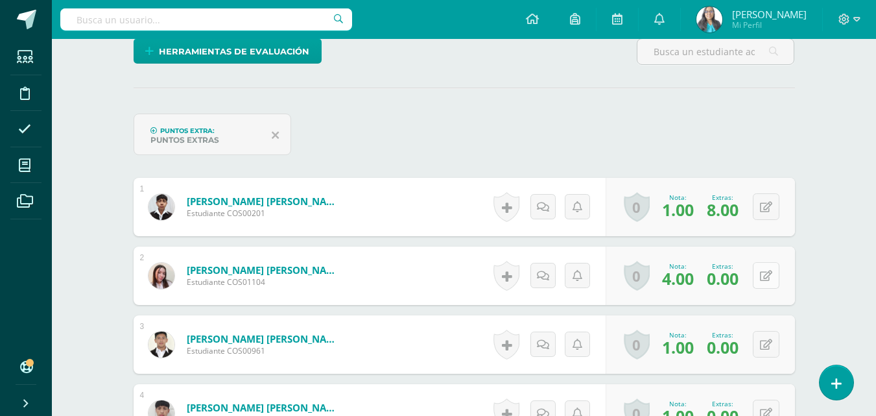
click at [765, 270] on button at bounding box center [766, 275] width 27 height 27
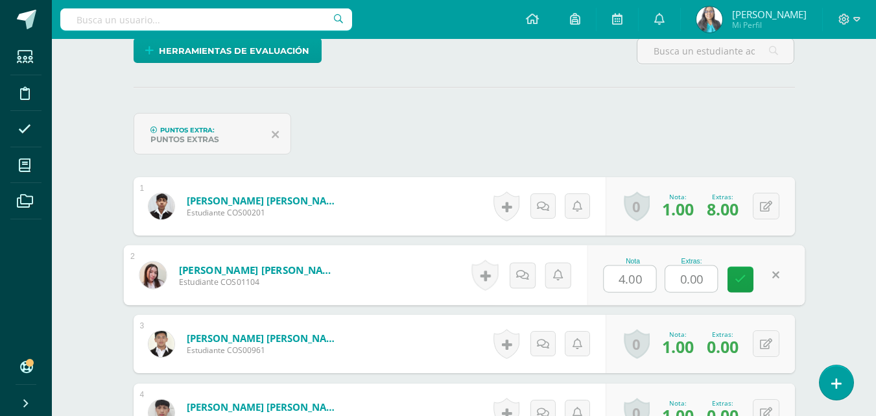
drag, startPoint x: 694, startPoint y: 281, endPoint x: 665, endPoint y: 281, distance: 28.5
click at [665, 281] on input "0.00" at bounding box center [691, 279] width 52 height 26
type input "8"
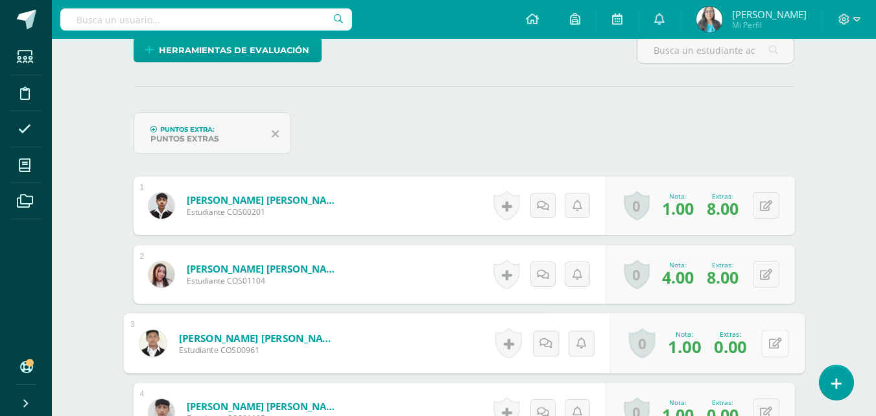
click at [774, 341] on button at bounding box center [774, 343] width 27 height 27
drag, startPoint x: 704, startPoint y: 351, endPoint x: 627, endPoint y: 351, distance: 77.2
click at [630, 351] on div "Nota 1.00 Extras: 0.00" at bounding box center [696, 343] width 218 height 60
type input "8"
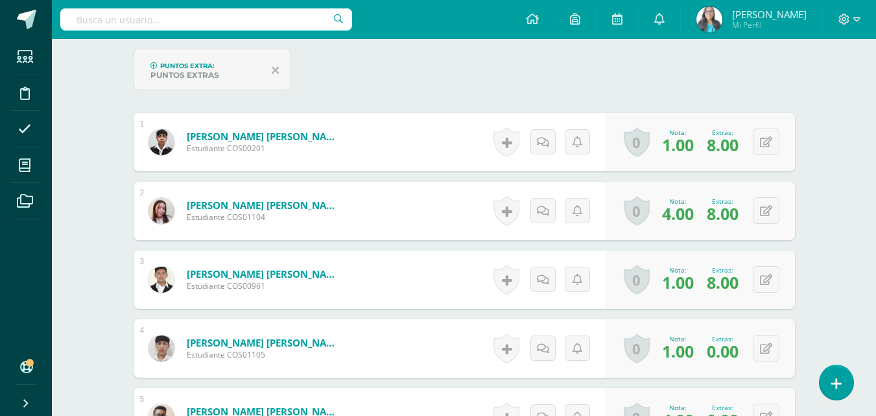
scroll to position [521, 0]
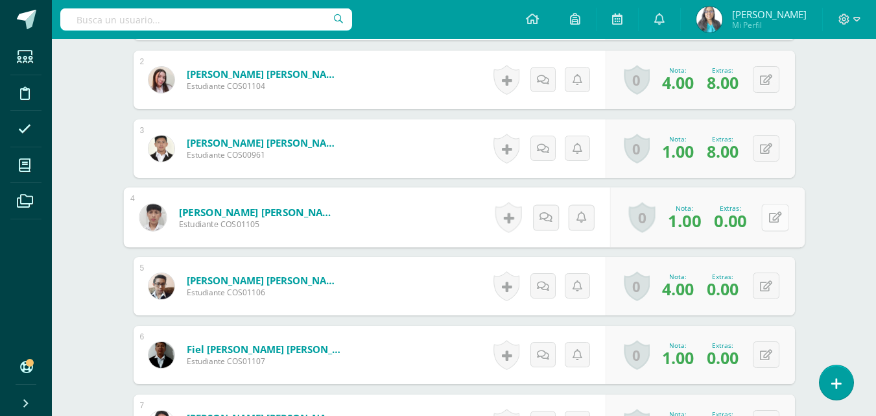
click at [769, 216] on icon at bounding box center [775, 216] width 13 height 11
drag, startPoint x: 697, startPoint y: 224, endPoint x: 647, endPoint y: 224, distance: 49.9
click at [647, 224] on div "Nota 1.00 Extras: 0.00" at bounding box center [696, 217] width 218 height 60
type input "5"
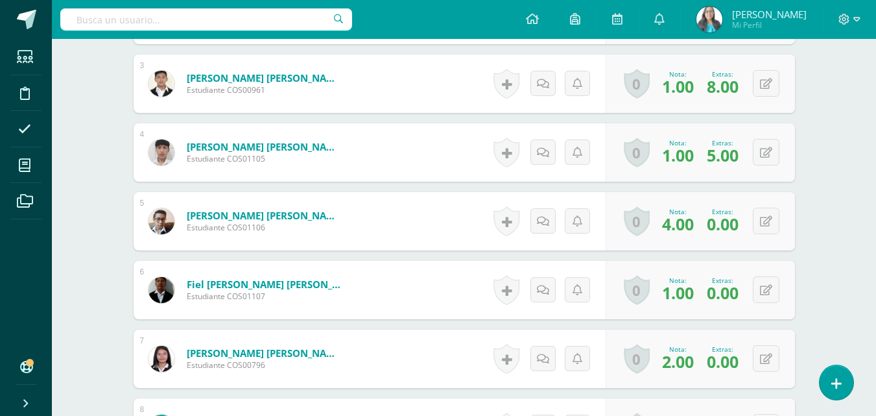
scroll to position [651, 0]
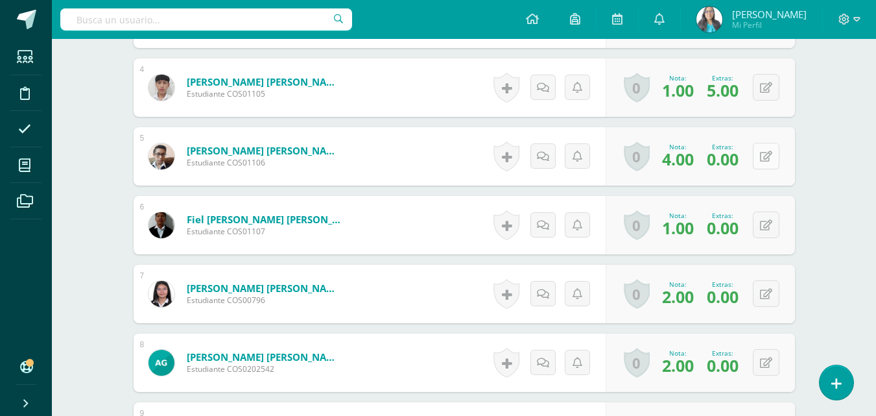
click at [768, 156] on icon at bounding box center [766, 156] width 12 height 11
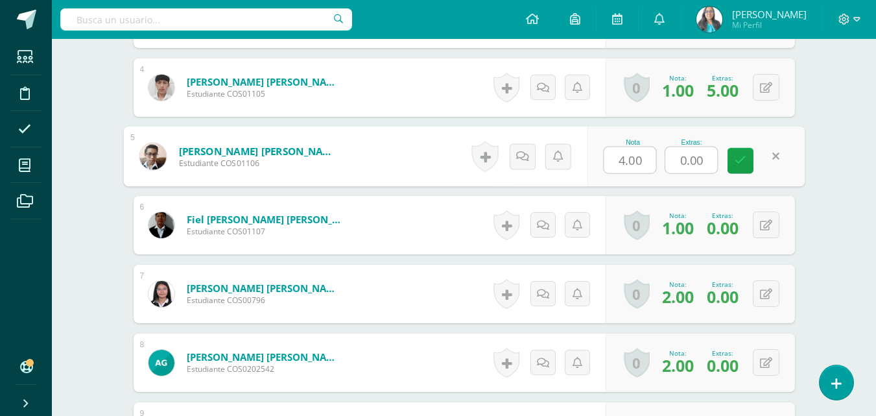
drag, startPoint x: 701, startPoint y: 163, endPoint x: 641, endPoint y: 167, distance: 60.4
click at [641, 167] on div "Nota 4.00 Extras: 0.00" at bounding box center [696, 156] width 218 height 60
type input "8"
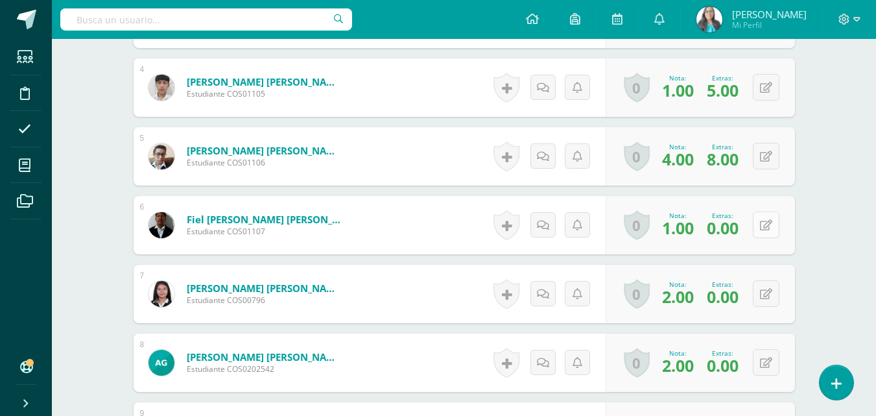
click at [771, 220] on icon at bounding box center [766, 225] width 12 height 11
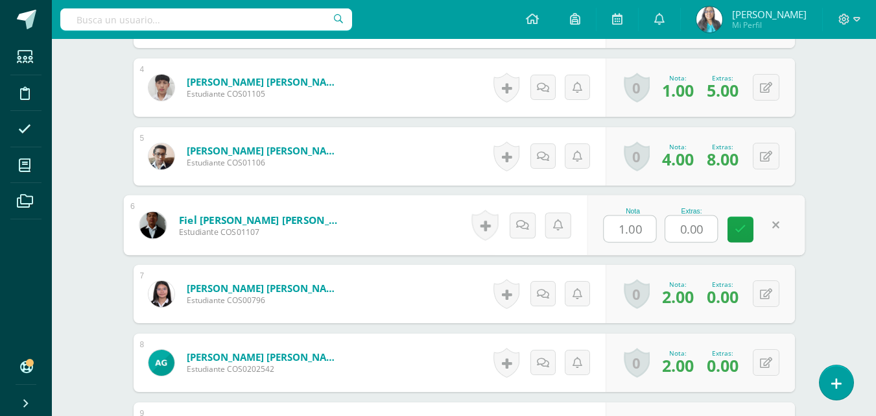
drag, startPoint x: 695, startPoint y: 228, endPoint x: 674, endPoint y: 228, distance: 21.4
click at [675, 228] on input "0.00" at bounding box center [691, 229] width 52 height 26
type input "8"
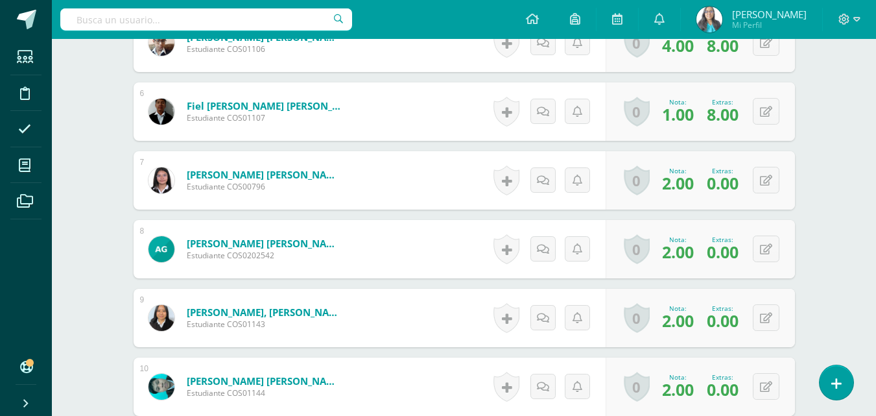
scroll to position [780, 0]
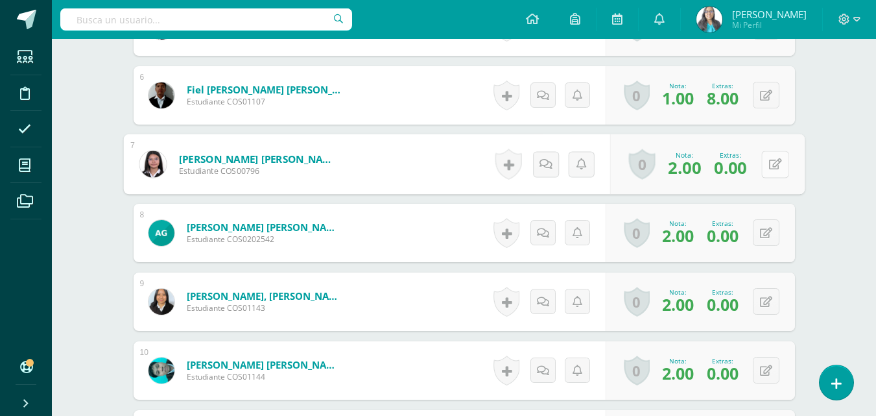
click at [769, 161] on icon at bounding box center [775, 163] width 13 height 11
drag, startPoint x: 662, startPoint y: 164, endPoint x: 654, endPoint y: 161, distance: 8.4
click at [657, 163] on div "Nota 2.00 Extras: 0.00" at bounding box center [696, 164] width 218 height 60
type input "5"
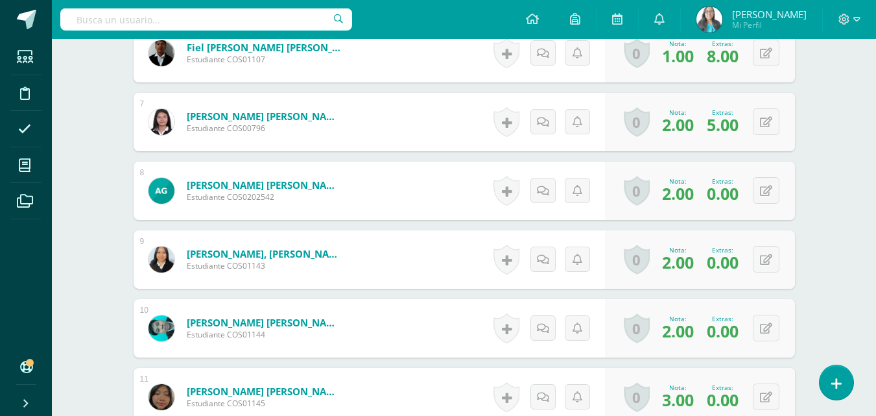
scroll to position [845, 0]
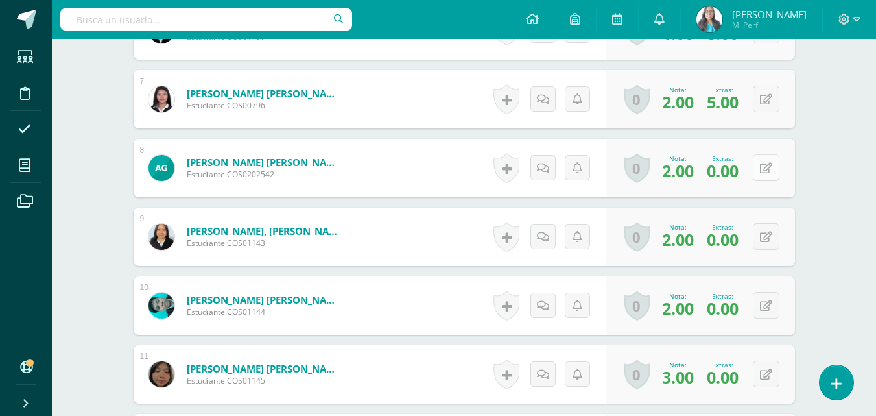
click at [773, 165] on button at bounding box center [766, 167] width 27 height 27
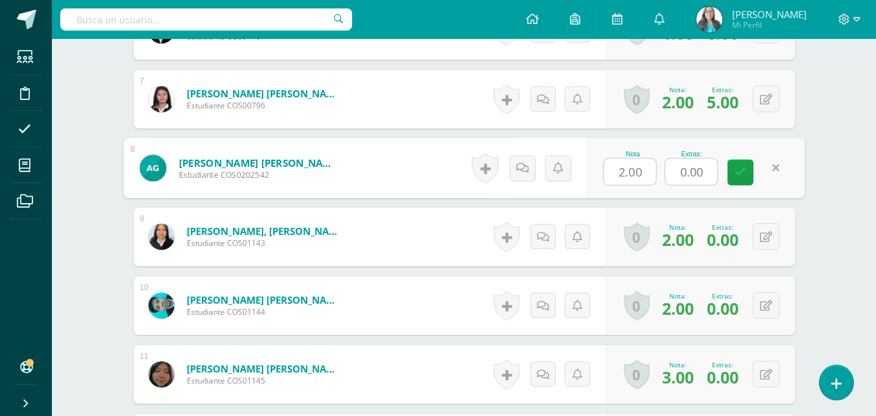
drag, startPoint x: 694, startPoint y: 173, endPoint x: 660, endPoint y: 173, distance: 34.4
click at [678, 173] on input "0.00" at bounding box center [691, 172] width 52 height 26
type input "8"
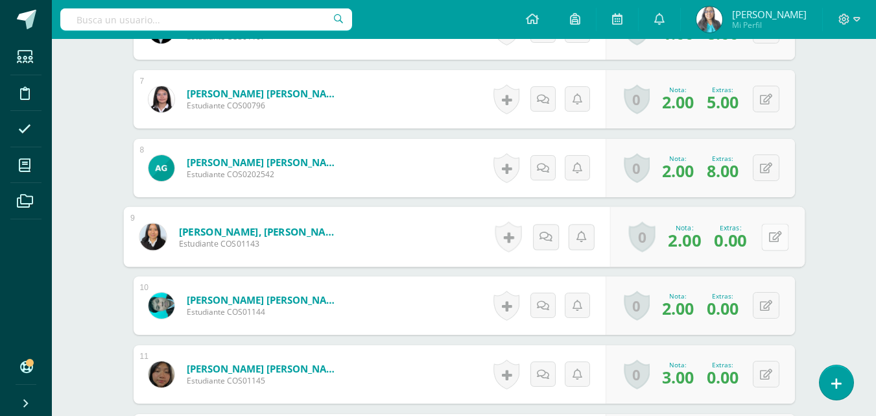
click at [774, 234] on button at bounding box center [774, 236] width 27 height 27
drag, startPoint x: 714, startPoint y: 241, endPoint x: 641, endPoint y: 235, distance: 72.8
click at [651, 245] on div "Nota 2.00 Extras: 0.00" at bounding box center [696, 237] width 218 height 60
type input "8"
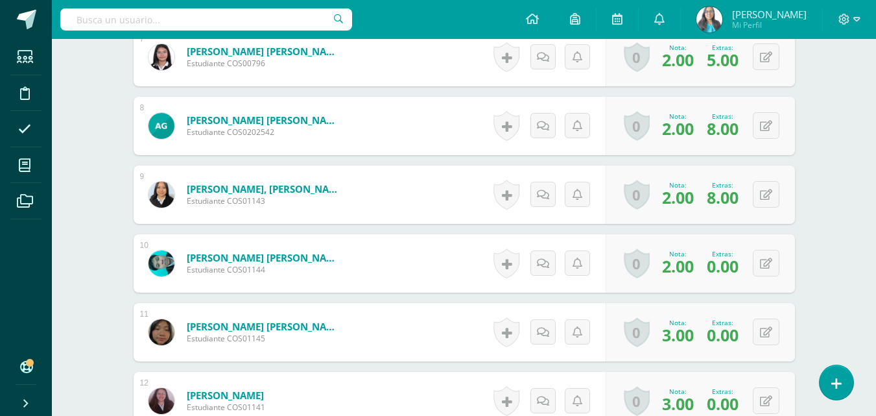
scroll to position [910, 0]
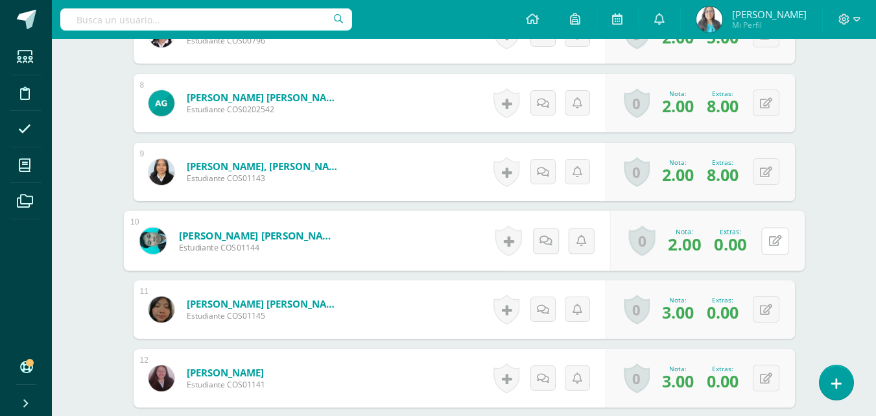
drag, startPoint x: 767, startPoint y: 237, endPoint x: 756, endPoint y: 243, distance: 12.8
click at [769, 238] on icon at bounding box center [775, 240] width 13 height 11
drag, startPoint x: 710, startPoint y: 243, endPoint x: 638, endPoint y: 241, distance: 72.7
click at [639, 242] on div "Nota 2.00 Extras: 0.00" at bounding box center [696, 241] width 218 height 60
type input "5"
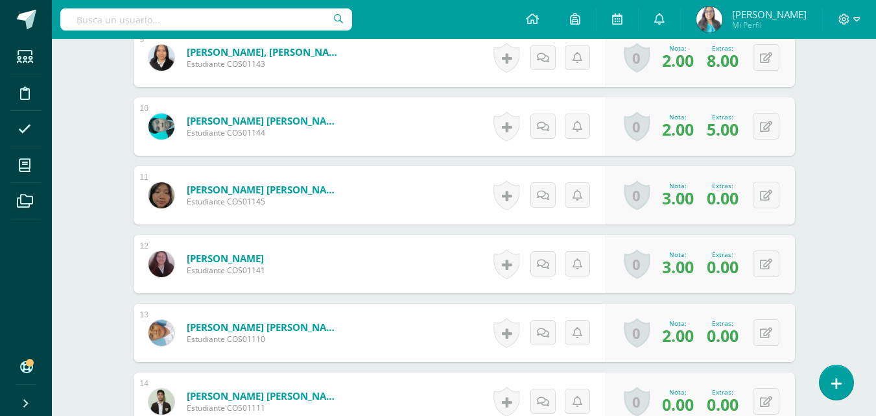
scroll to position [1040, 0]
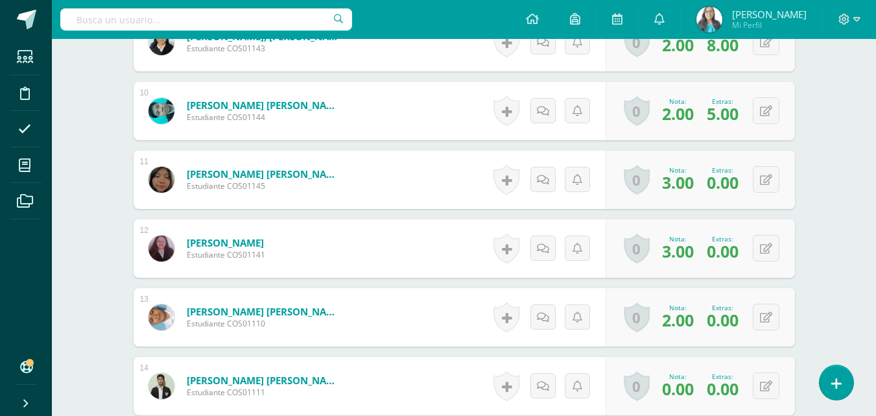
click at [781, 174] on div "0 Logros Logros obtenidos Aún no hay logros agregados Nota: 3.00 Extras: 0.00" at bounding box center [700, 179] width 189 height 58
click at [771, 183] on icon at bounding box center [766, 179] width 12 height 11
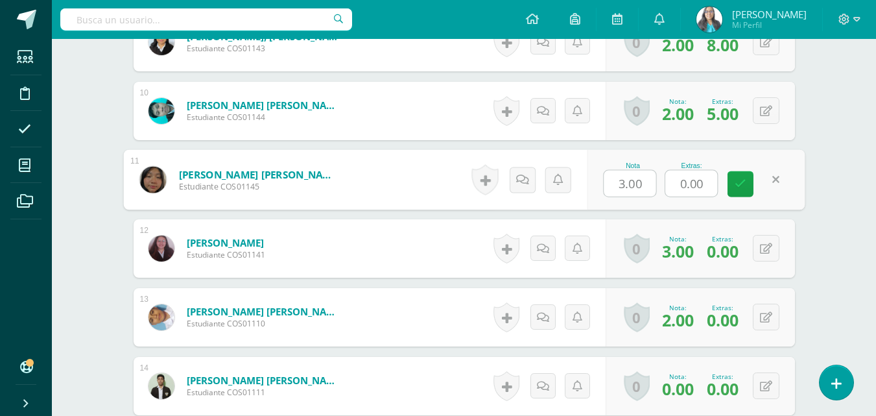
drag, startPoint x: 689, startPoint y: 189, endPoint x: 680, endPoint y: 189, distance: 8.4
click at [680, 189] on input "0.00" at bounding box center [691, 184] width 52 height 26
type input "8"
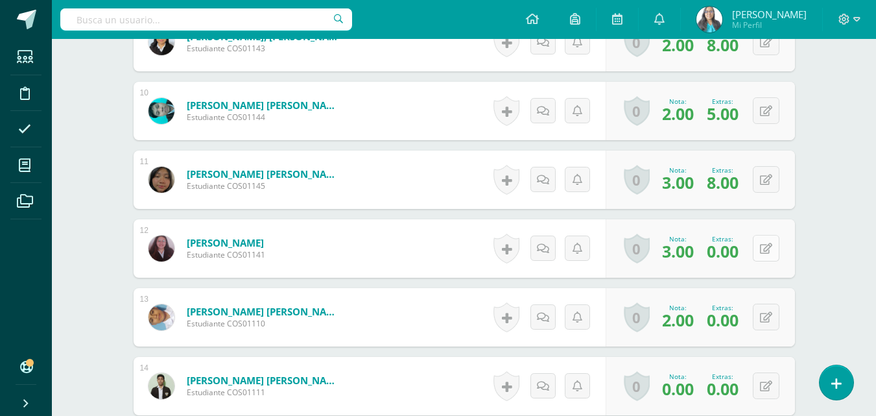
click at [767, 238] on button at bounding box center [766, 248] width 27 height 27
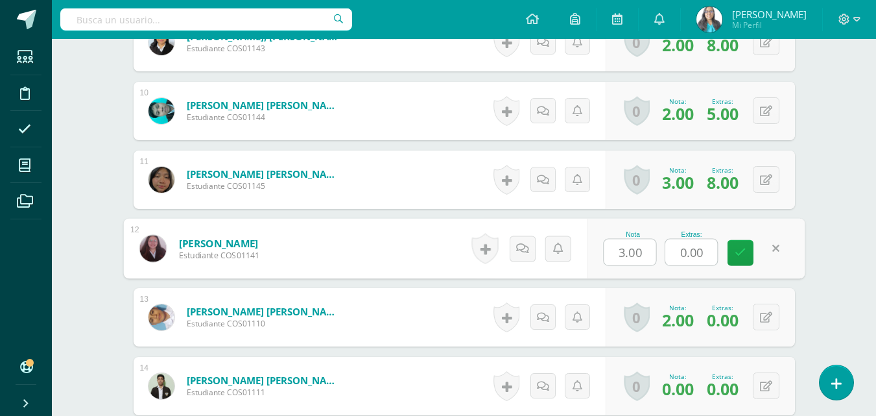
drag, startPoint x: 714, startPoint y: 252, endPoint x: 645, endPoint y: 248, distance: 68.9
click at [652, 252] on div "Nota 3.00 Extras: 0.00" at bounding box center [696, 249] width 218 height 60
type input "8"
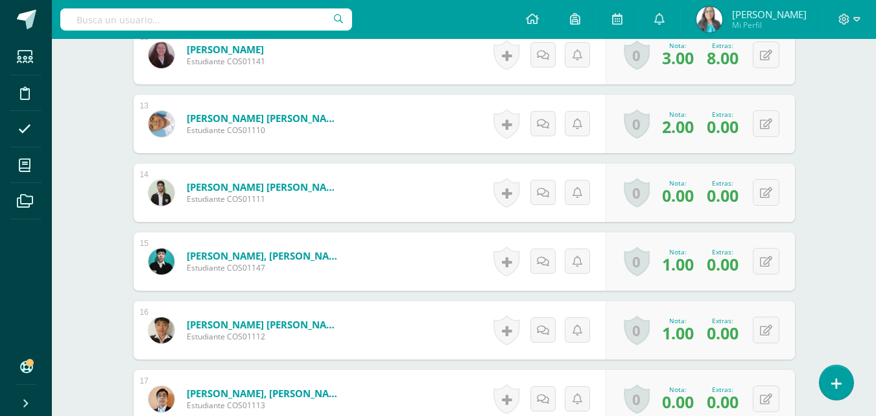
scroll to position [1234, 0]
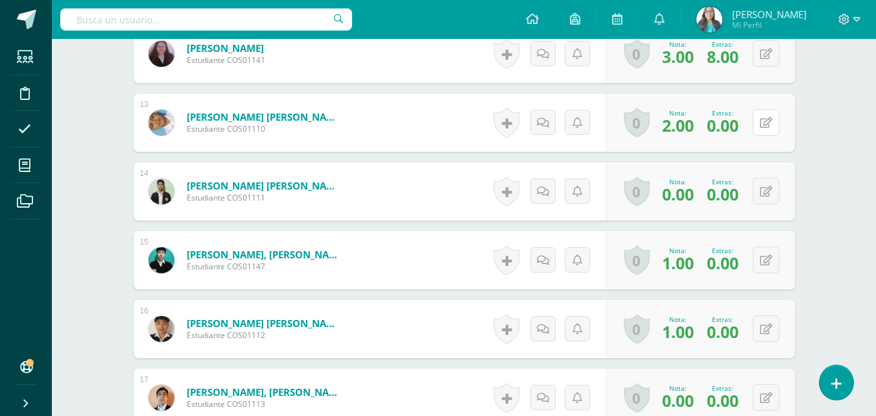
drag, startPoint x: 765, startPoint y: 125, endPoint x: 759, endPoint y: 125, distance: 6.5
click at [765, 125] on icon at bounding box center [766, 122] width 12 height 11
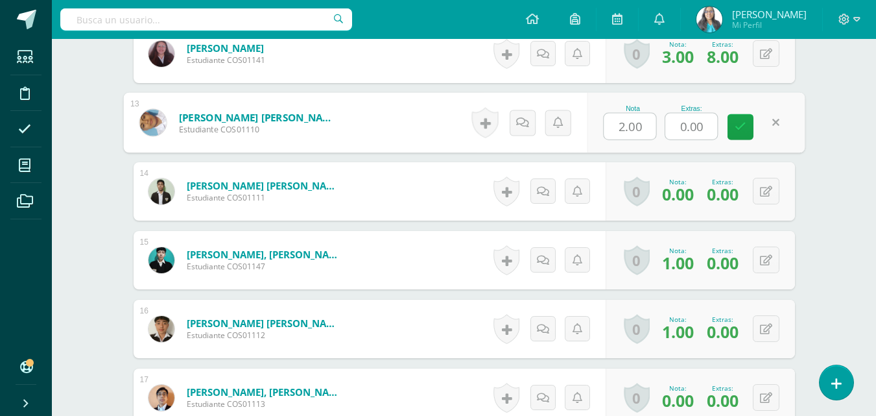
drag, startPoint x: 706, startPoint y: 131, endPoint x: 649, endPoint y: 130, distance: 57.1
click at [649, 130] on div "Nota 2.00 Extras: 0.00" at bounding box center [696, 123] width 218 height 60
type input "8"
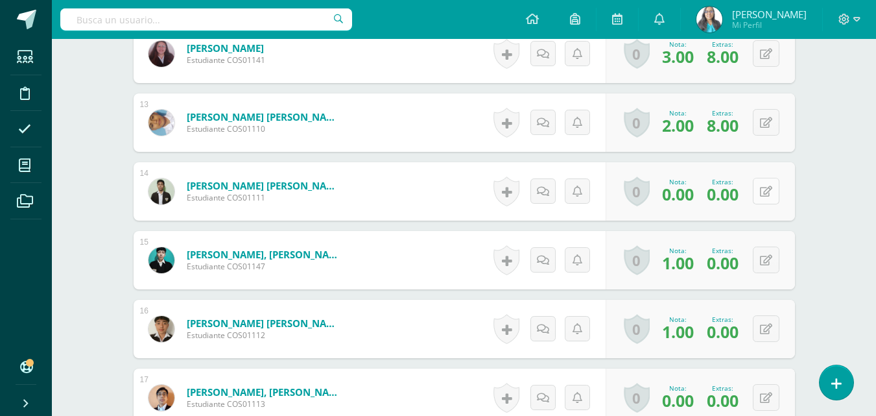
click at [767, 188] on button at bounding box center [766, 191] width 27 height 27
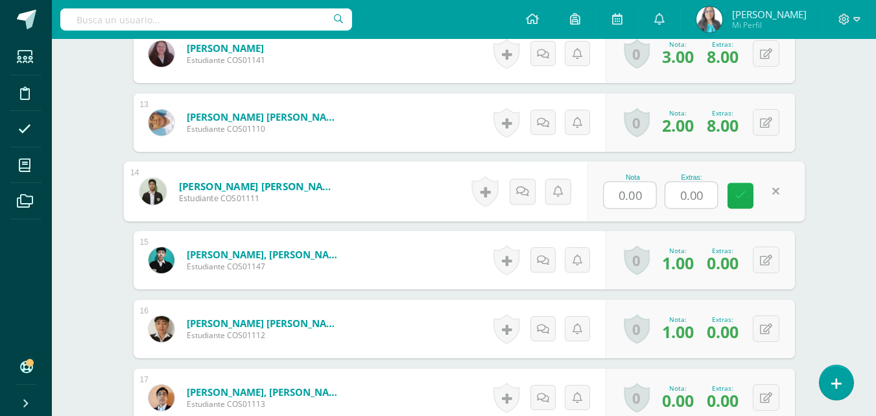
click at [741, 199] on icon at bounding box center [741, 195] width 12 height 11
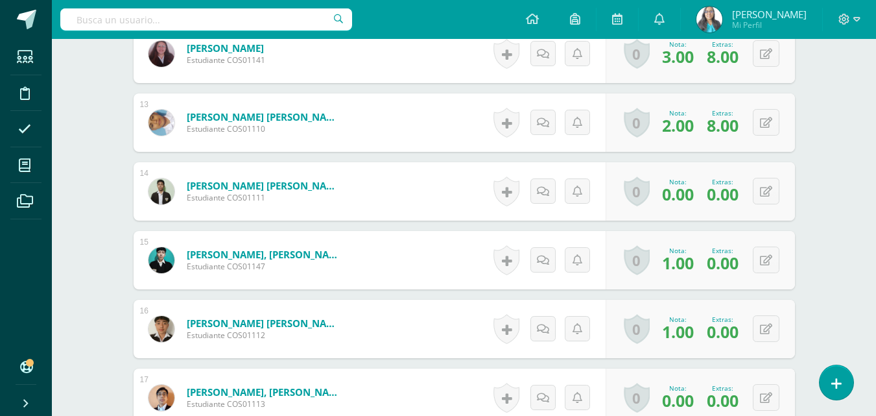
scroll to position [1299, 0]
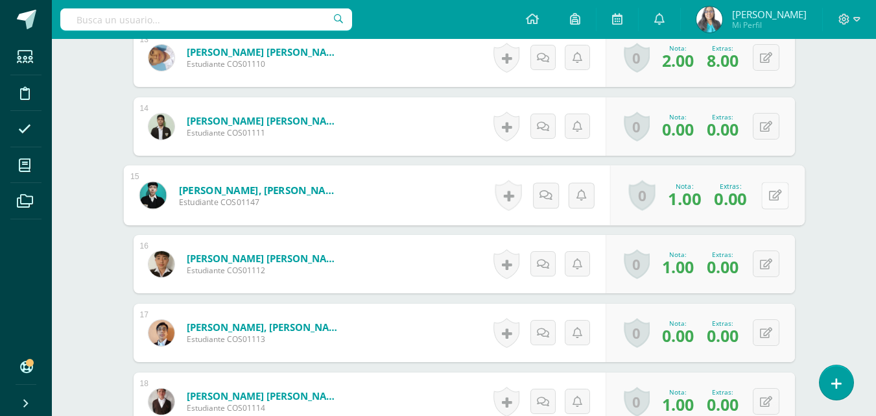
click at [773, 197] on button at bounding box center [774, 195] width 27 height 27
drag, startPoint x: 714, startPoint y: 200, endPoint x: 684, endPoint y: 200, distance: 30.5
click at [684, 200] on input "0.00" at bounding box center [691, 199] width 52 height 26
type input "0"
type input "8"
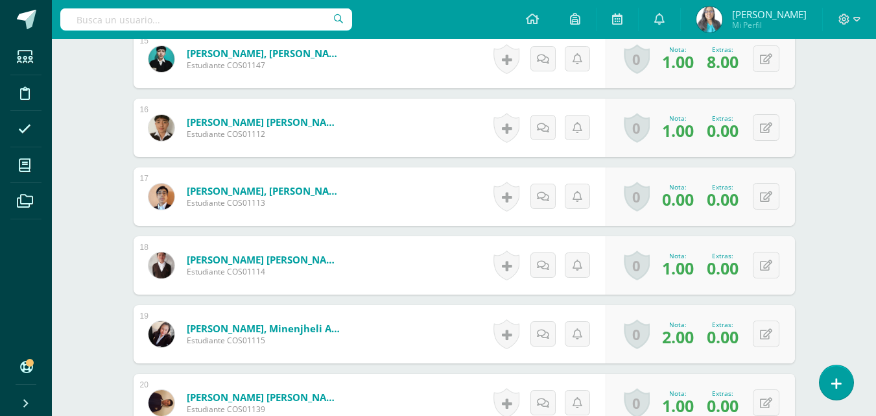
scroll to position [1364, 0]
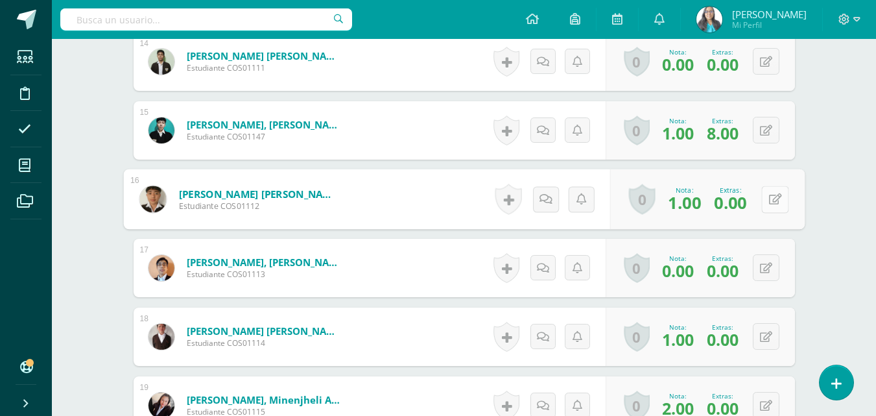
click at [765, 192] on button at bounding box center [774, 199] width 27 height 27
drag, startPoint x: 707, startPoint y: 202, endPoint x: 647, endPoint y: 173, distance: 66.4
click at [634, 203] on div "Nota 1.00 Extras: 0.00" at bounding box center [696, 199] width 218 height 60
type input "8"
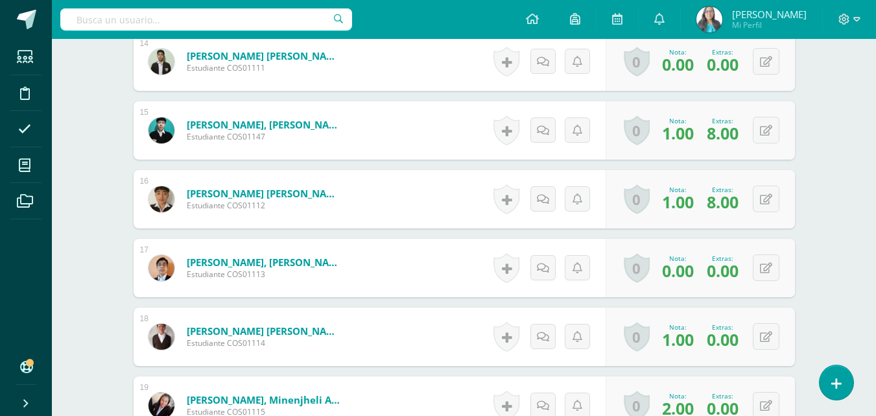
scroll to position [1559, 0]
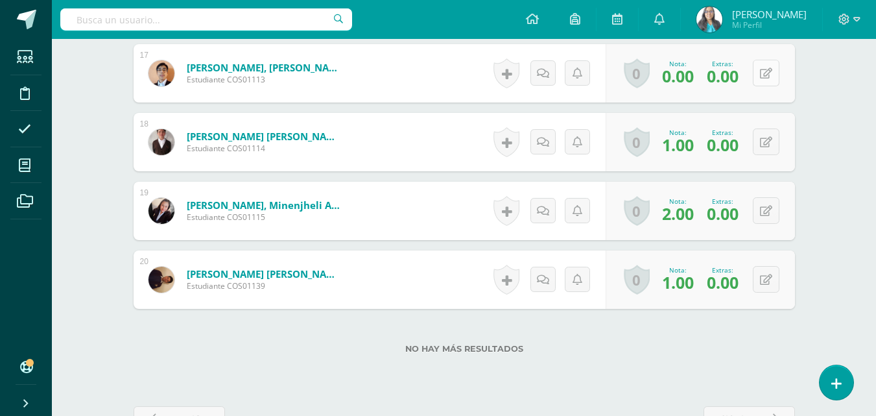
click at [764, 73] on icon at bounding box center [766, 73] width 12 height 11
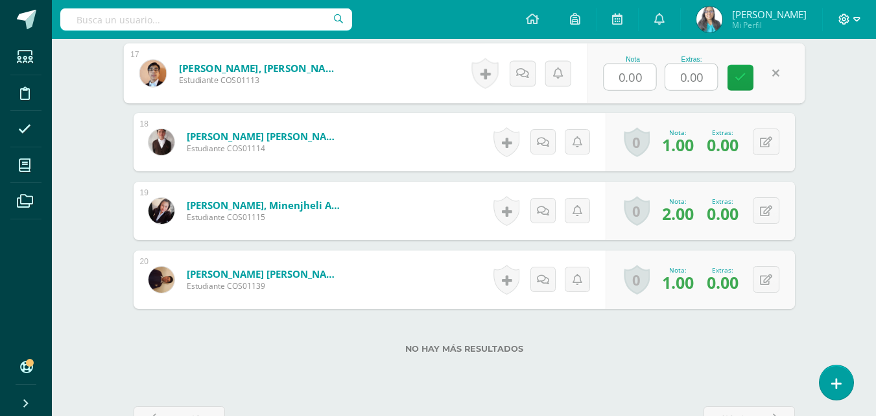
click at [854, 21] on icon at bounding box center [857, 20] width 7 height 12
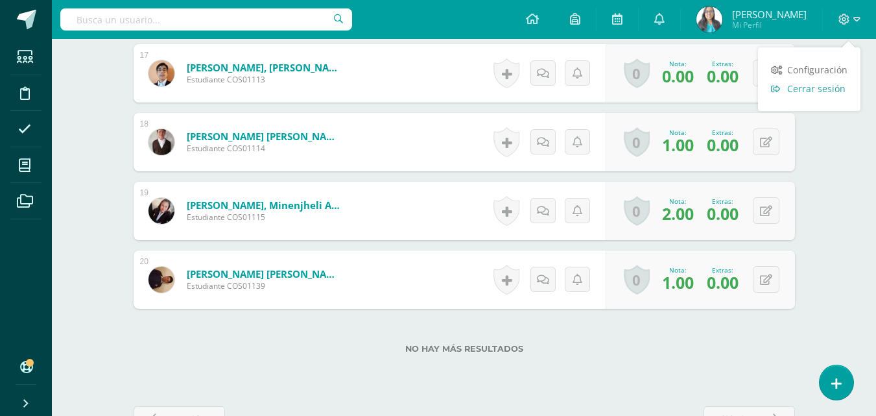
drag, startPoint x: 831, startPoint y: 91, endPoint x: 821, endPoint y: 84, distance: 12.6
click at [830, 91] on span "Cerrar sesión" at bounding box center [816, 88] width 58 height 12
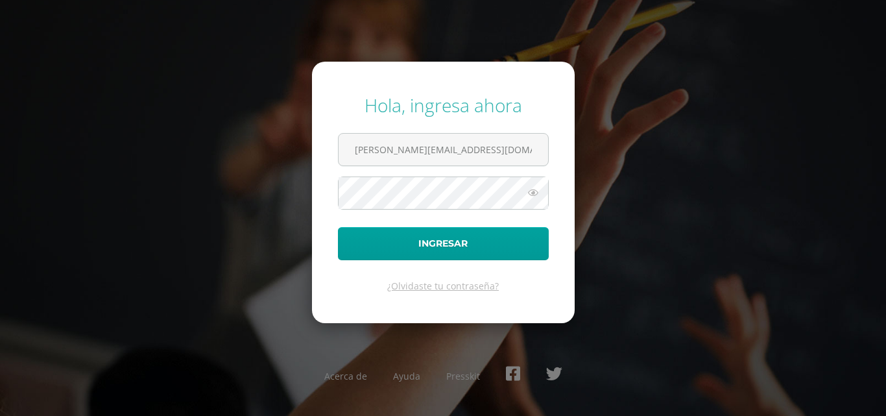
type input "[PERSON_NAME][EMAIL_ADDRESS][DOMAIN_NAME] S"
click at [767, 130] on div "[PERSON_NAME], ingresa ahora [EMAIL_ADDRESS][DOMAIN_NAME] S Ingresar ¿Olvidaste…" at bounding box center [443, 207] width 837 height 250
